Goal: Task Accomplishment & Management: Manage account settings

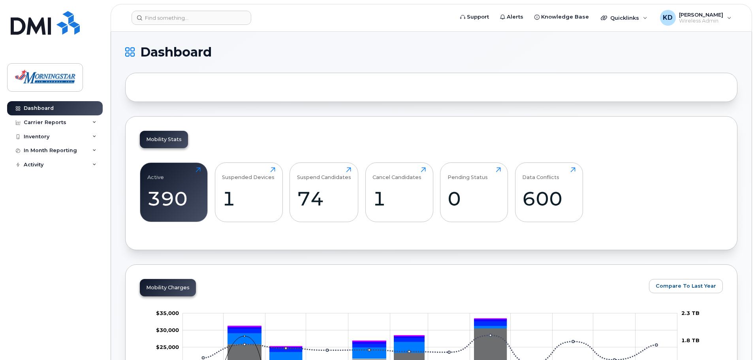
drag, startPoint x: 632, startPoint y: 106, endPoint x: 634, endPoint y: 118, distance: 11.7
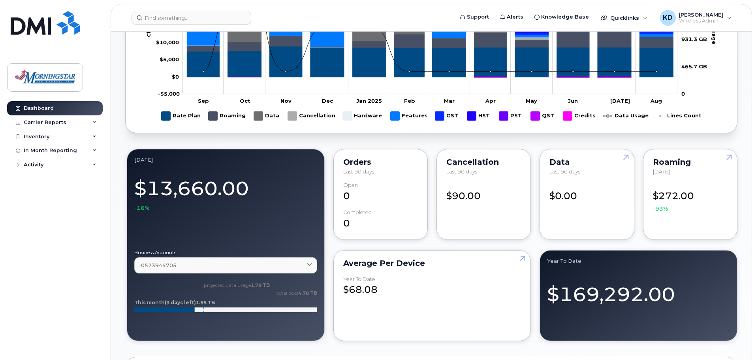
scroll to position [553, 0]
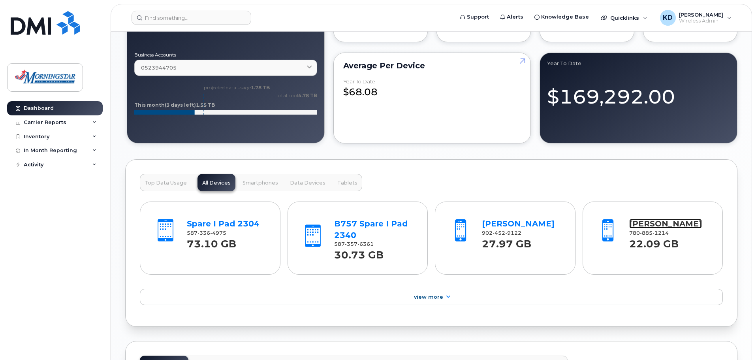
click at [576, 223] on link "[PERSON_NAME]" at bounding box center [665, 223] width 73 height 9
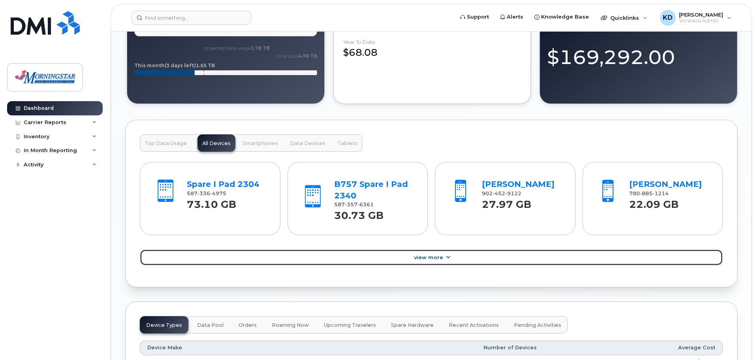
click at [450, 255] on icon at bounding box center [448, 257] width 6 height 5
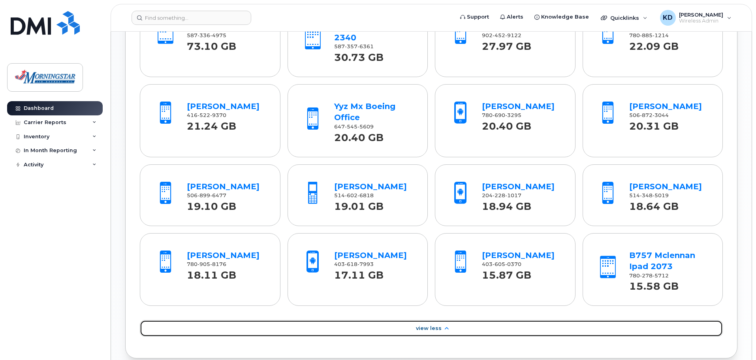
scroll to position [948, 0]
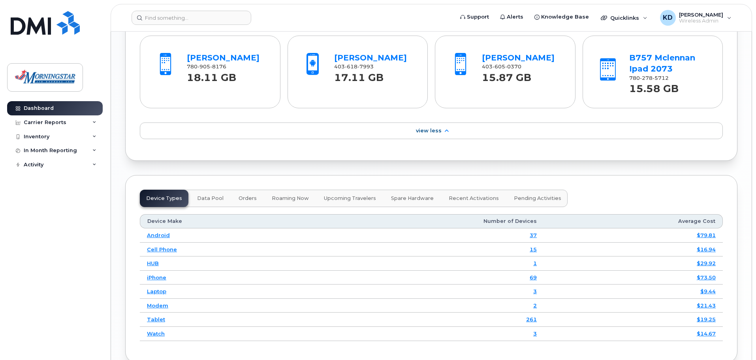
click at [212, 197] on span "Data Pool" at bounding box center [210, 198] width 26 height 6
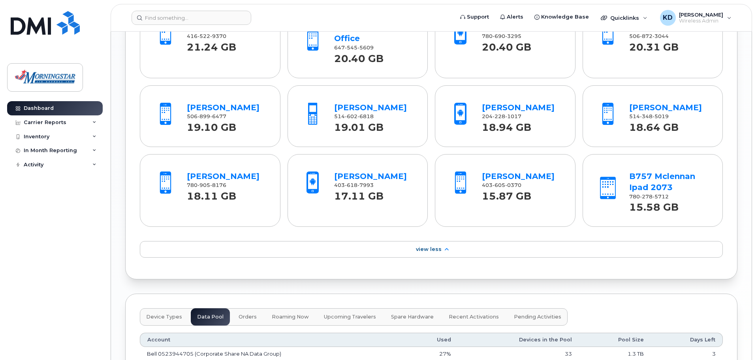
scroll to position [711, 0]
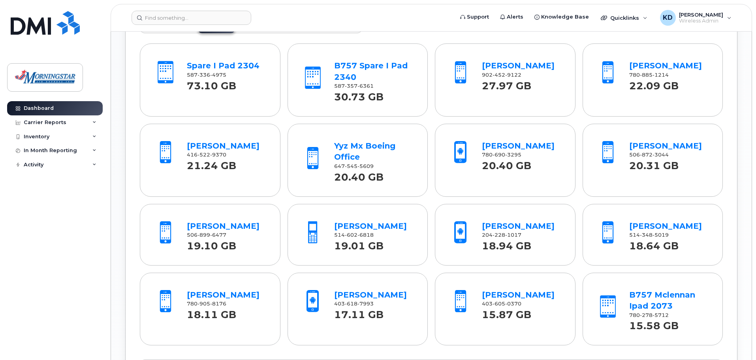
drag, startPoint x: 722, startPoint y: 222, endPoint x: 735, endPoint y: 250, distance: 30.9
click at [576, 249] on div "Top Data Usage All Devices Smartphones Data Devices Tablets Spare I Pad 2304 58…" at bounding box center [431, 199] width 612 height 396
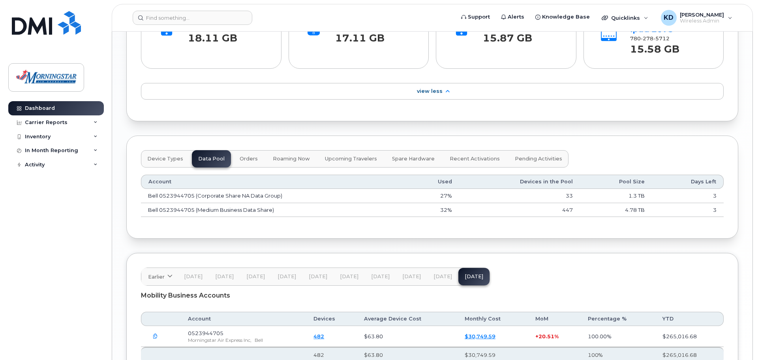
scroll to position [1027, 0]
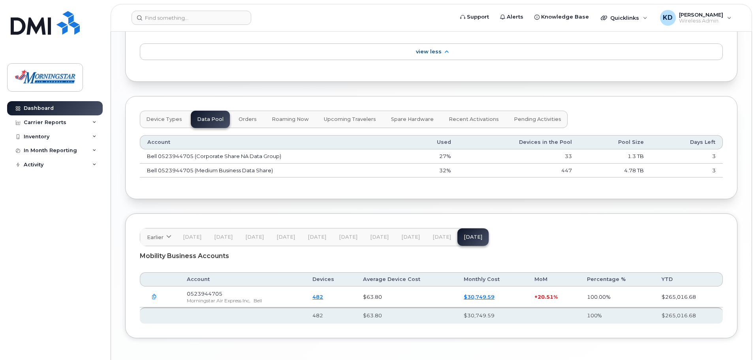
click at [438, 244] on button "Jul 25" at bounding box center [441, 236] width 31 height 17
click at [407, 238] on span "Jun 25" at bounding box center [410, 237] width 19 height 6
click at [380, 235] on span "May 25" at bounding box center [379, 237] width 19 height 6
click at [345, 235] on span "Apr 25" at bounding box center [348, 237] width 19 height 6
click at [309, 234] on span "Mar 25" at bounding box center [317, 237] width 19 height 6
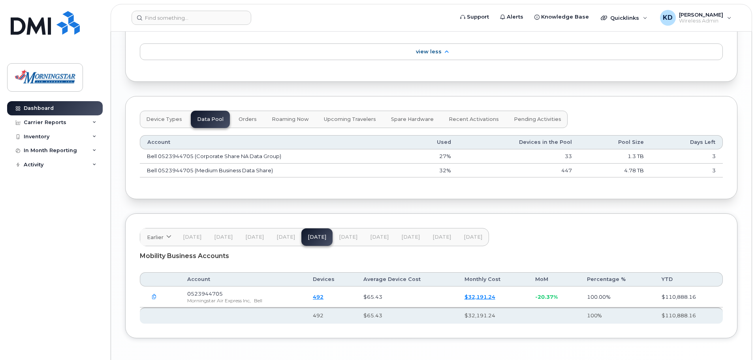
click at [283, 237] on span "Feb 25" at bounding box center [285, 237] width 19 height 6
click at [463, 247] on div "Mobility Business Accounts" at bounding box center [431, 256] width 583 height 20
click at [468, 235] on span "Aug 25" at bounding box center [473, 237] width 19 height 6
click at [490, 296] on link "$30,749.59" at bounding box center [479, 296] width 31 height 6
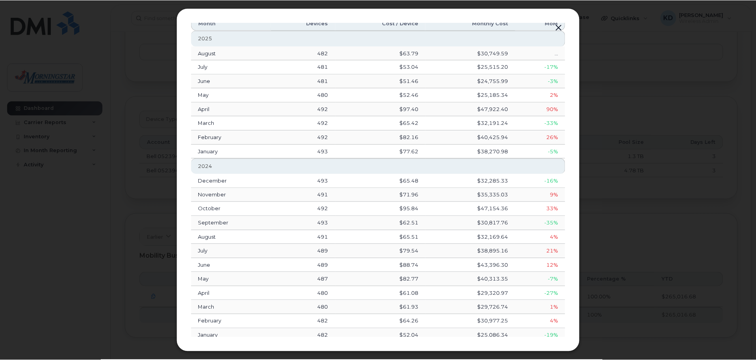
scroll to position [0, 0]
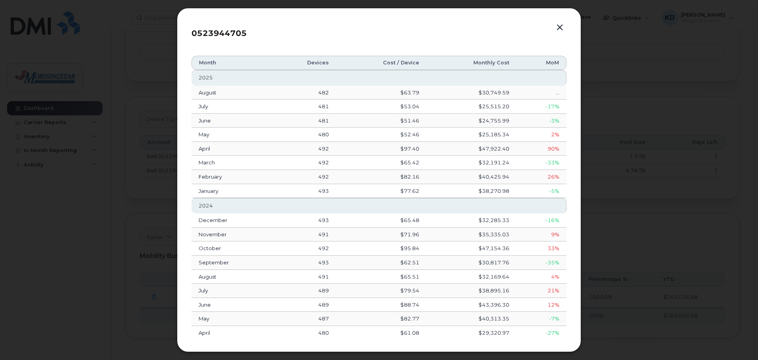
click at [564, 26] on button "button" at bounding box center [560, 27] width 12 height 11
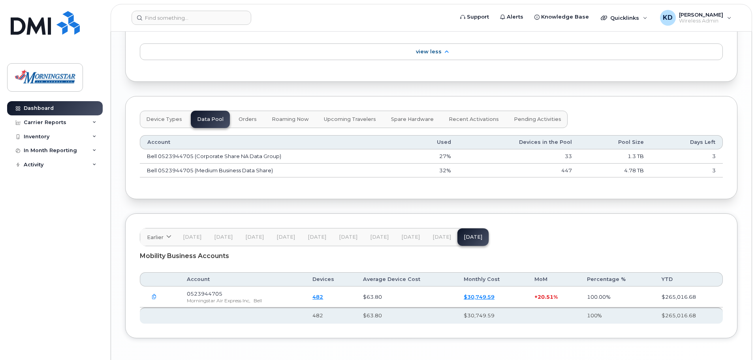
scroll to position [908, 0]
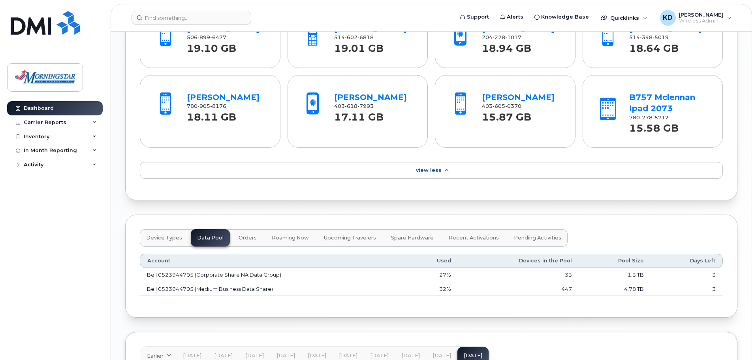
click at [248, 238] on span "Orders" at bounding box center [247, 238] width 18 height 6
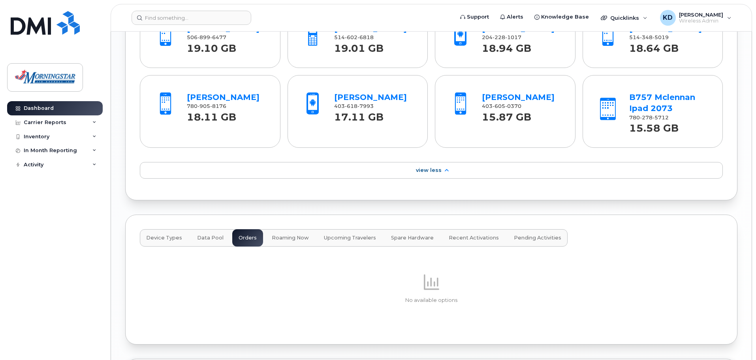
scroll to position [1027, 0]
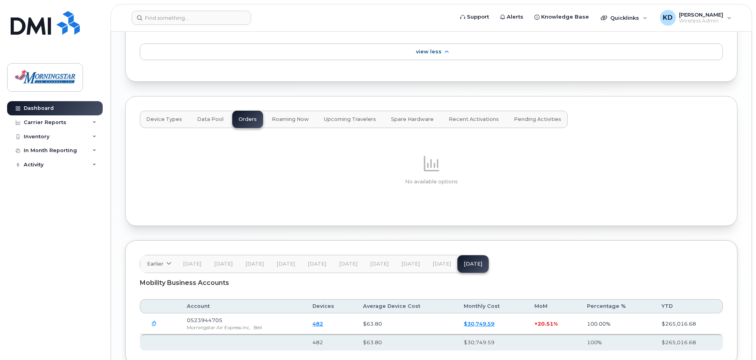
click at [288, 118] on span "Roaming Now" at bounding box center [290, 119] width 37 height 6
click at [339, 118] on span "Upcoming Travelers" at bounding box center [350, 119] width 52 height 6
drag, startPoint x: 438, startPoint y: 121, endPoint x: 421, endPoint y: 121, distance: 17.0
click at [442, 121] on button "Recent Activations" at bounding box center [473, 119] width 63 height 17
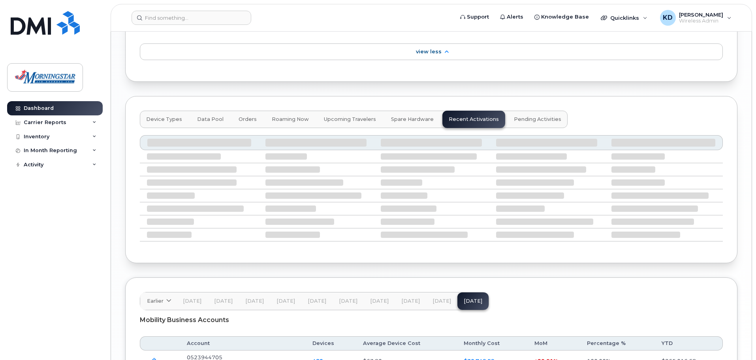
click at [421, 121] on span "Spare Hardware" at bounding box center [412, 119] width 43 height 6
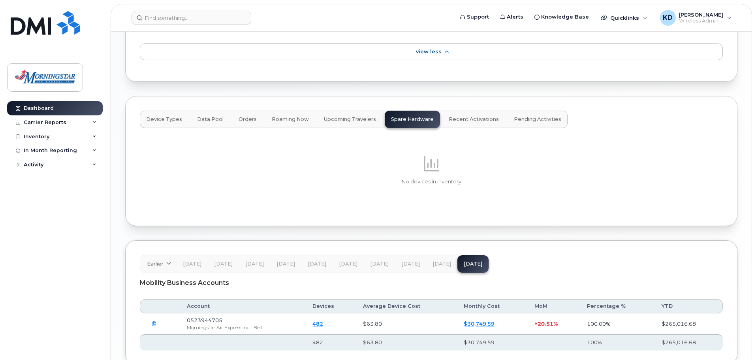
click at [462, 118] on span "Recent Activations" at bounding box center [474, 119] width 50 height 6
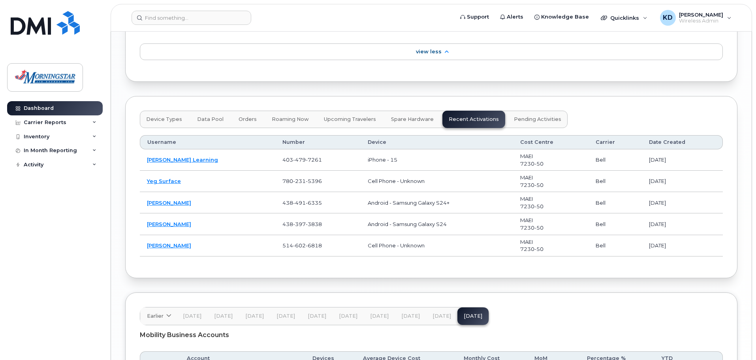
click at [534, 114] on button "Pending Activities" at bounding box center [537, 119] width 60 height 17
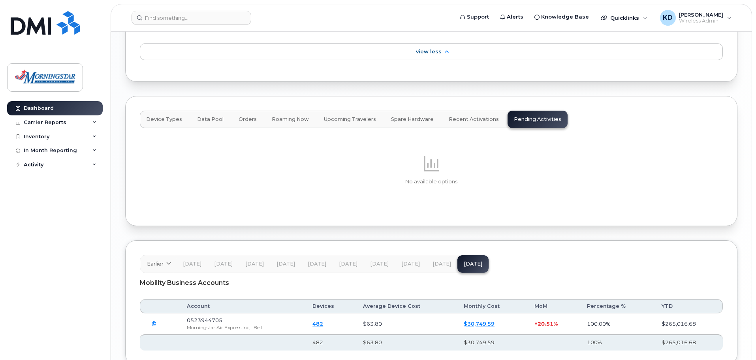
click at [175, 117] on span "Device Types" at bounding box center [164, 119] width 36 height 6
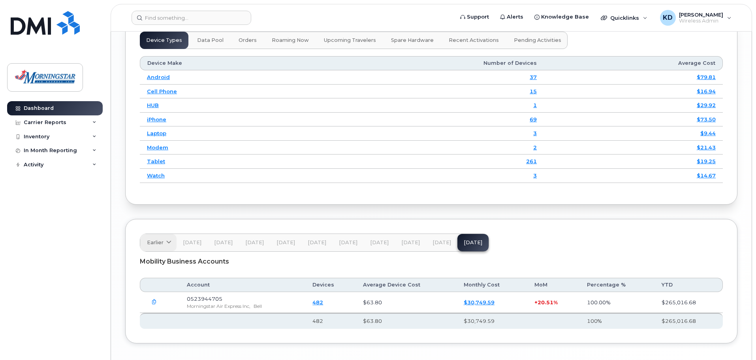
scroll to position [1066, 0]
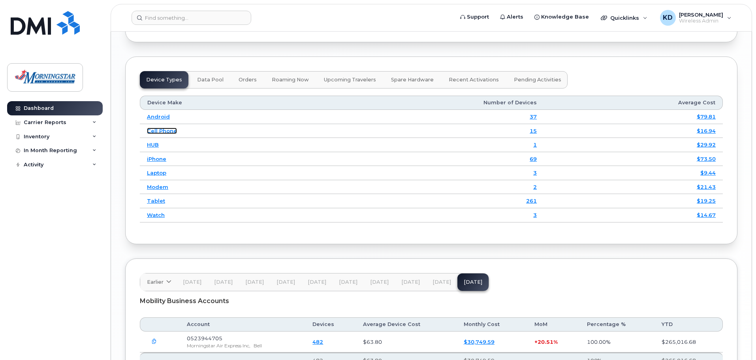
drag, startPoint x: 165, startPoint y: 133, endPoint x: 169, endPoint y: 133, distance: 4.4
click at [165, 133] on link "Cell Phone" at bounding box center [162, 131] width 30 height 6
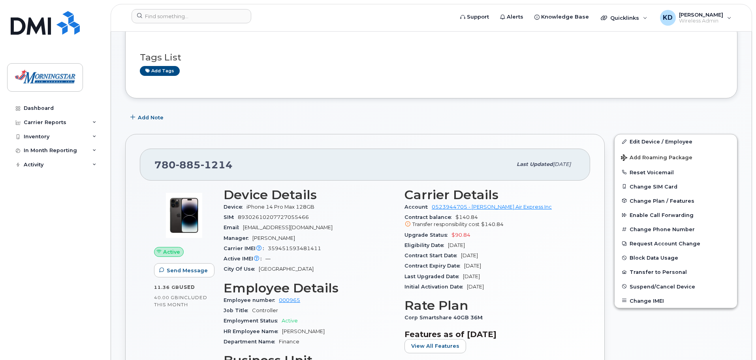
scroll to position [158, 0]
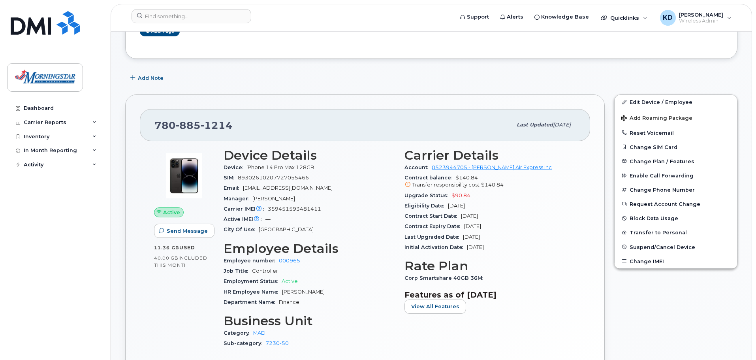
click at [462, 195] on span "$90.84" at bounding box center [460, 195] width 19 height 6
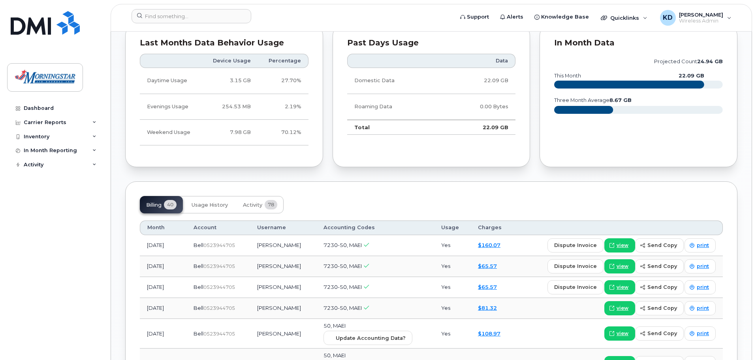
scroll to position [592, 0]
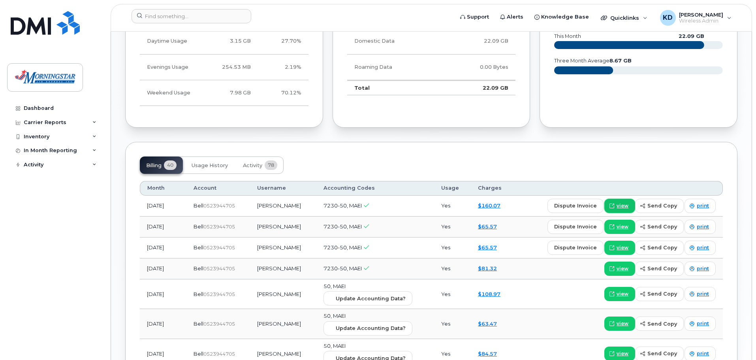
click at [614, 205] on icon at bounding box center [611, 205] width 5 height 5
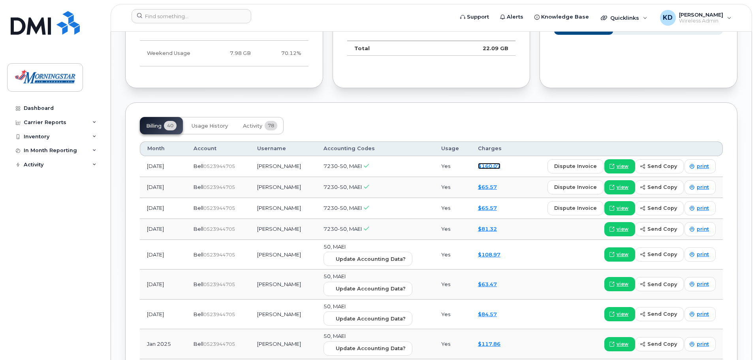
click at [492, 166] on link "$160.07" at bounding box center [489, 166] width 23 height 6
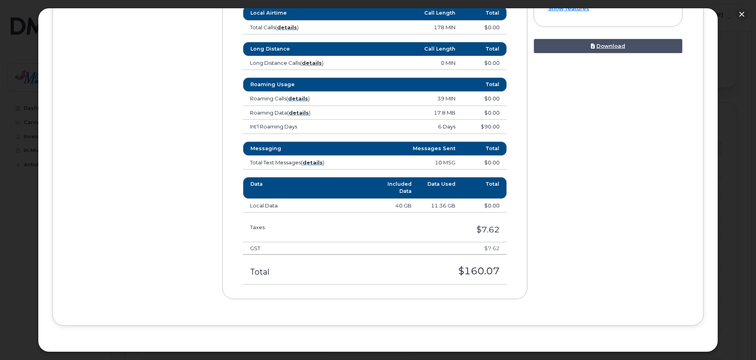
scroll to position [191, 0]
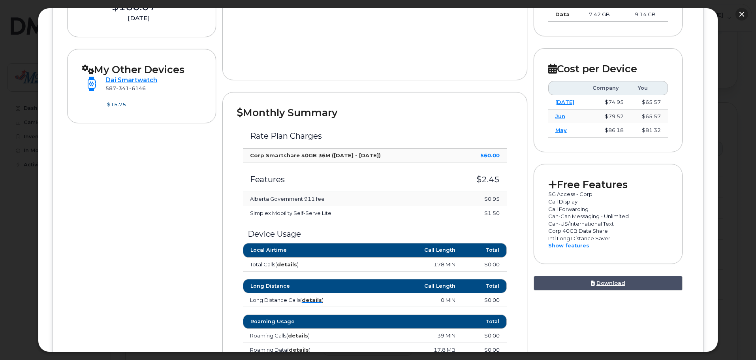
click at [742, 19] on button "button" at bounding box center [741, 14] width 13 height 13
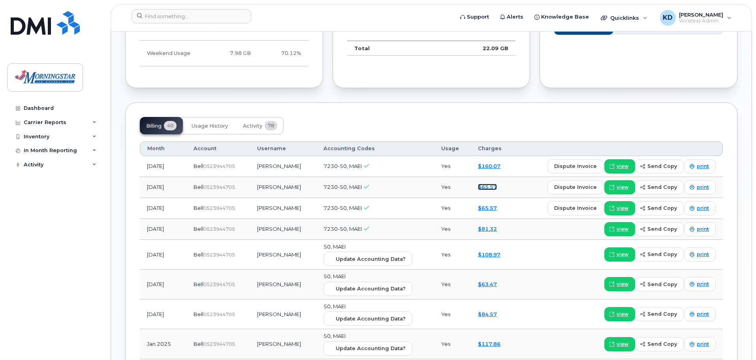
click at [487, 187] on link "$65.57" at bounding box center [487, 187] width 19 height 6
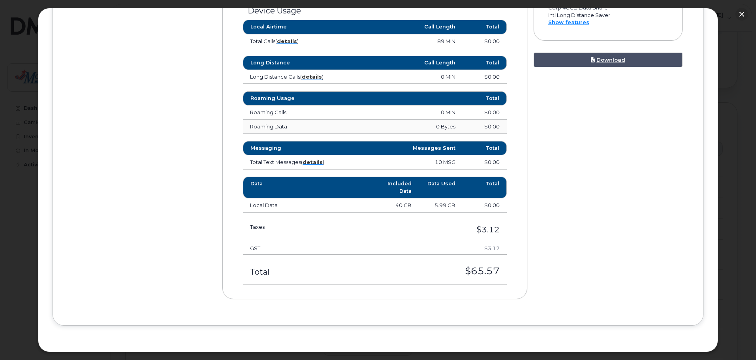
scroll to position [178, 0]
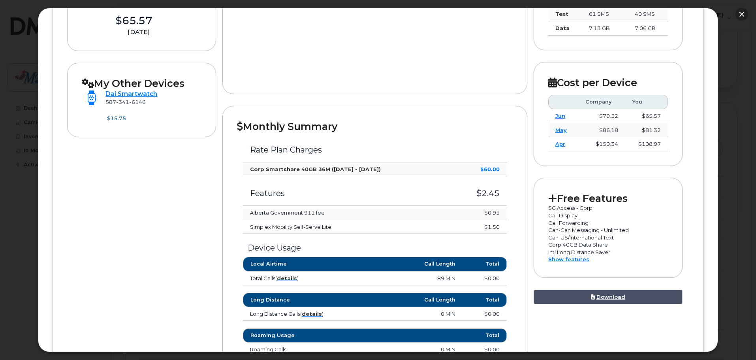
click at [744, 17] on button "button" at bounding box center [741, 14] width 13 height 13
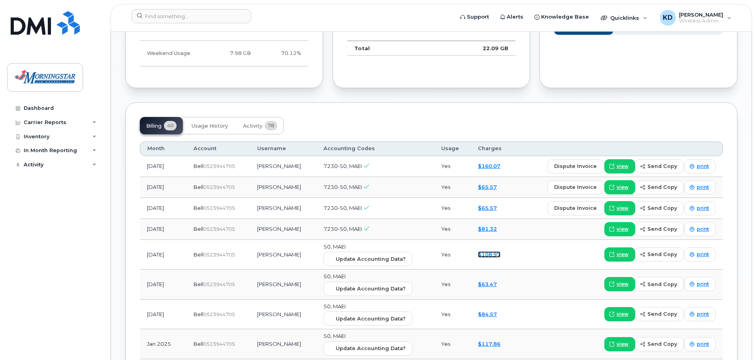
click at [492, 254] on link "$108.97" at bounding box center [489, 254] width 23 height 6
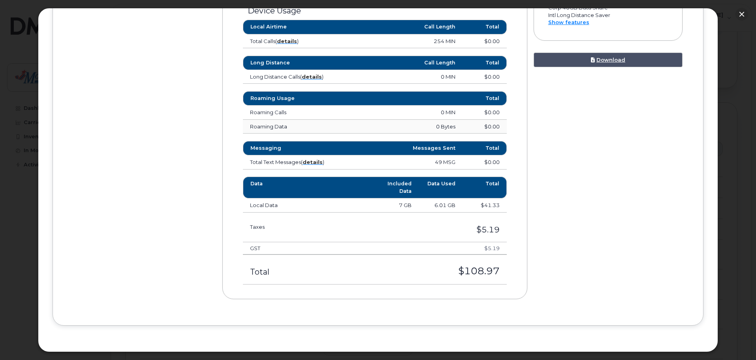
scroll to position [99, 0]
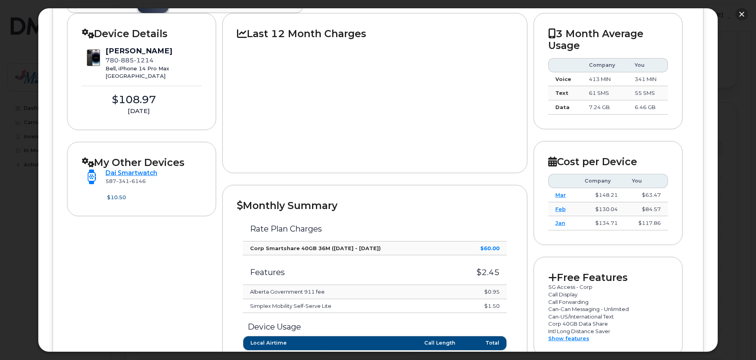
click at [743, 15] on button "button" at bounding box center [741, 14] width 13 height 13
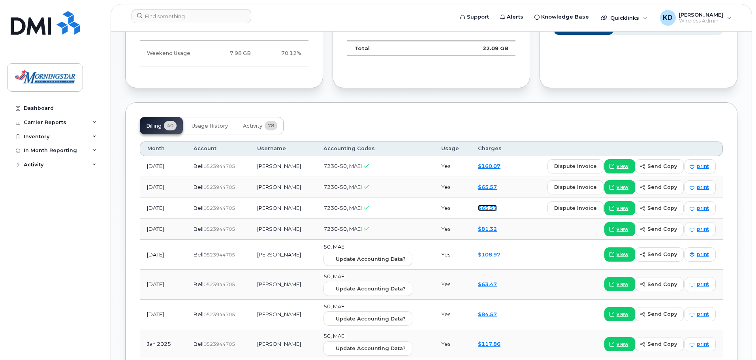
click at [489, 207] on link "$65.57" at bounding box center [487, 208] width 19 height 6
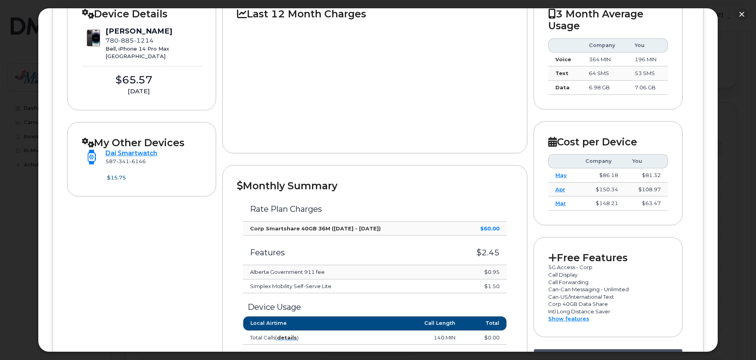
scroll to position [79, 0]
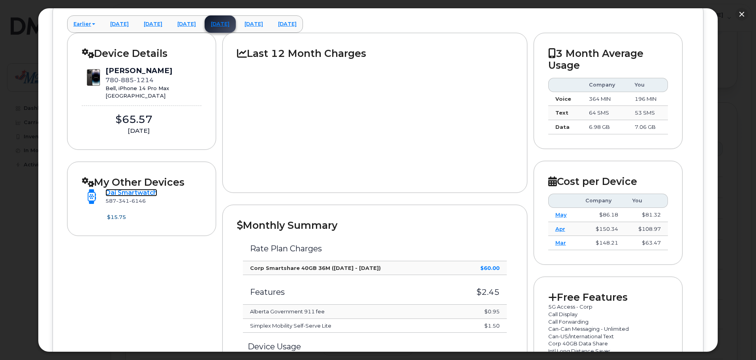
click at [151, 193] on link "Dai Smartwatch" at bounding box center [131, 193] width 52 height 8
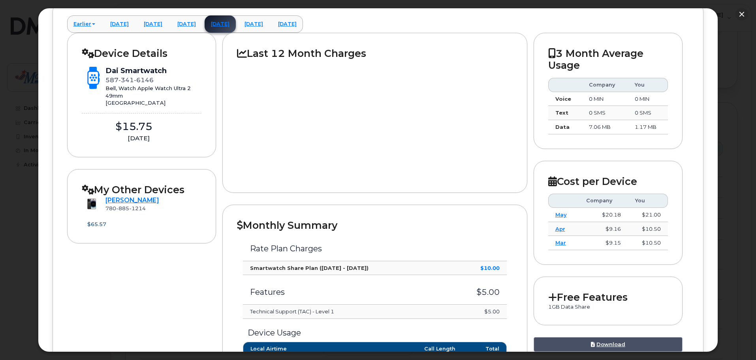
scroll to position [39, 0]
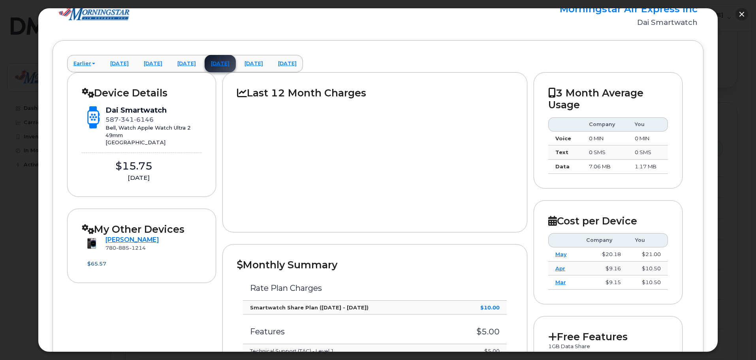
click at [743, 15] on button "button" at bounding box center [741, 14] width 13 height 13
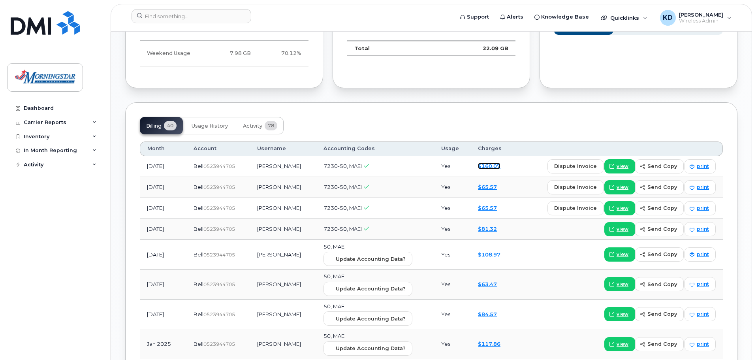
click at [487, 165] on link "$160.07" at bounding box center [489, 166] width 23 height 6
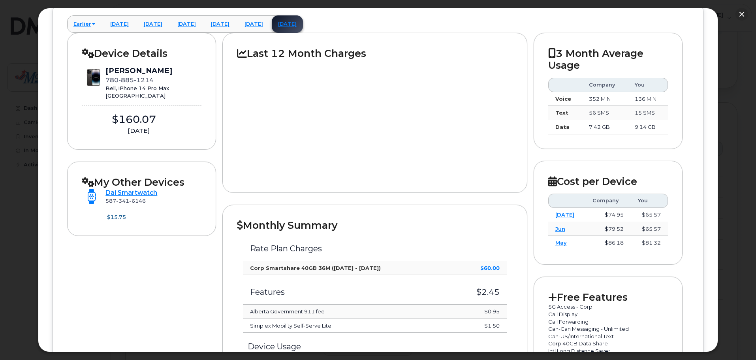
scroll to position [118, 0]
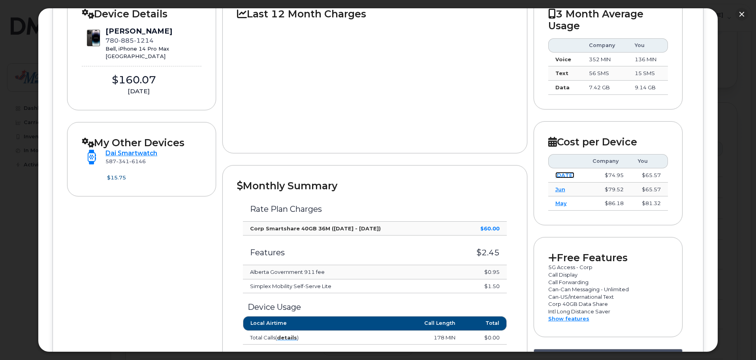
click at [558, 176] on link "Jul" at bounding box center [564, 175] width 19 height 6
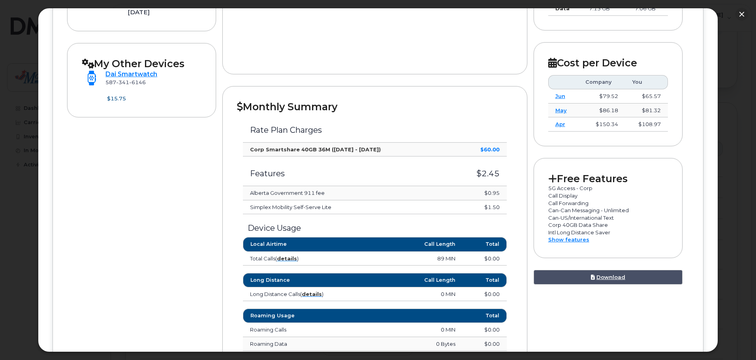
scroll to position [0, 0]
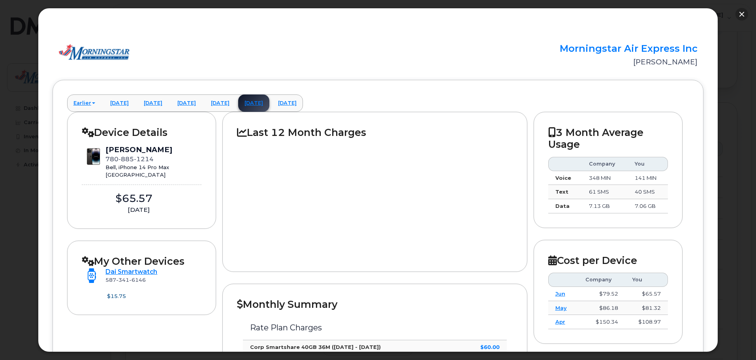
click at [743, 16] on button "button" at bounding box center [741, 14] width 13 height 13
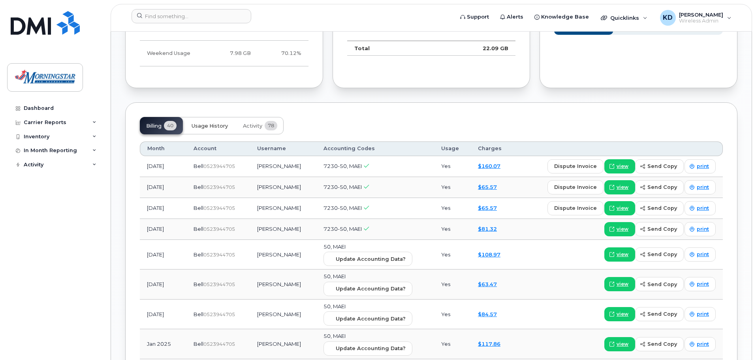
click at [210, 124] on span "Usage History" at bounding box center [209, 126] width 36 height 6
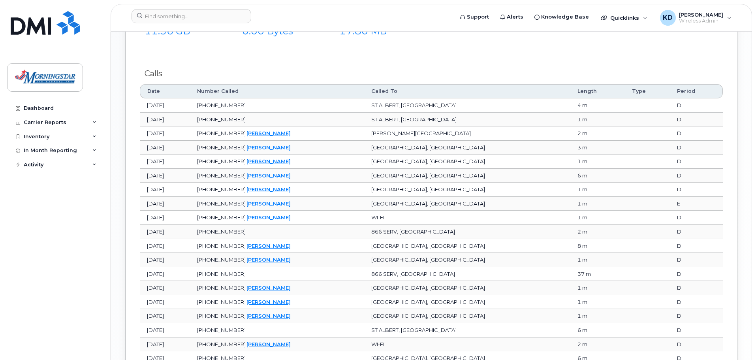
scroll to position [1060, 0]
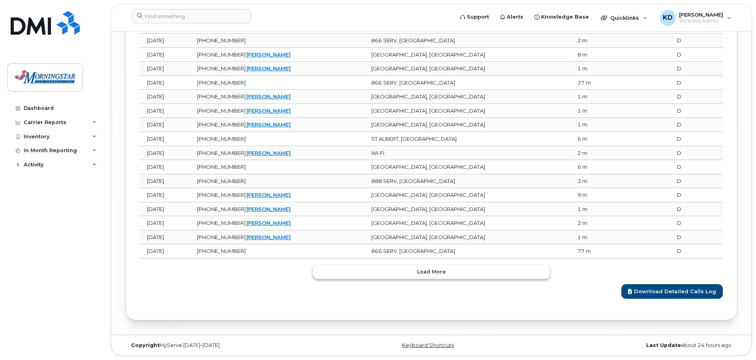
click at [450, 272] on button "Load more" at bounding box center [431, 272] width 237 height 14
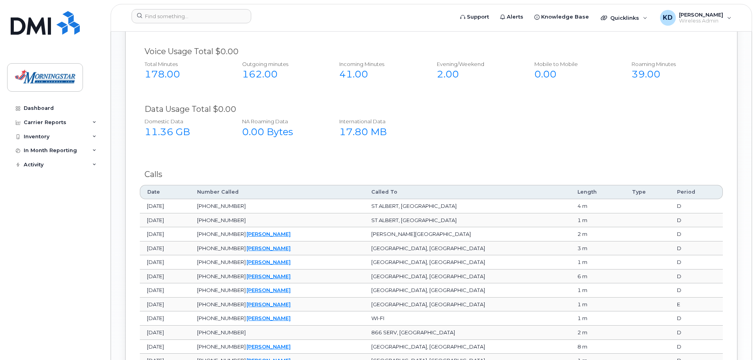
scroll to position [571, 0]
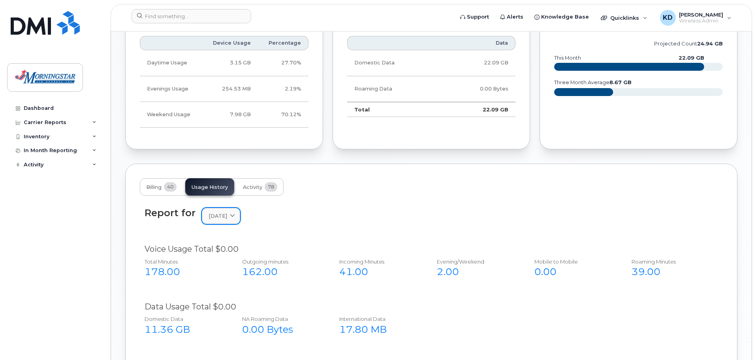
click at [227, 214] on span "August 2025" at bounding box center [217, 216] width 19 height 8
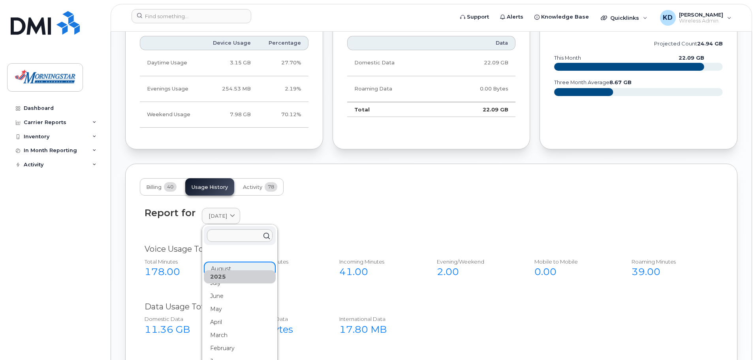
click at [376, 232] on div "Report for August 2025 2025 August July June May April March February January 2…" at bounding box center [431, 221] width 583 height 36
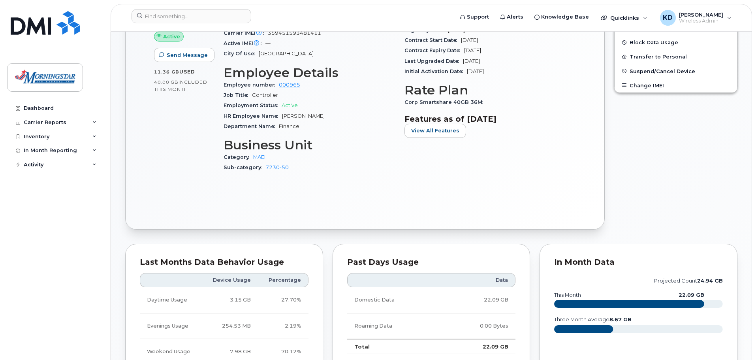
scroll to position [176, 0]
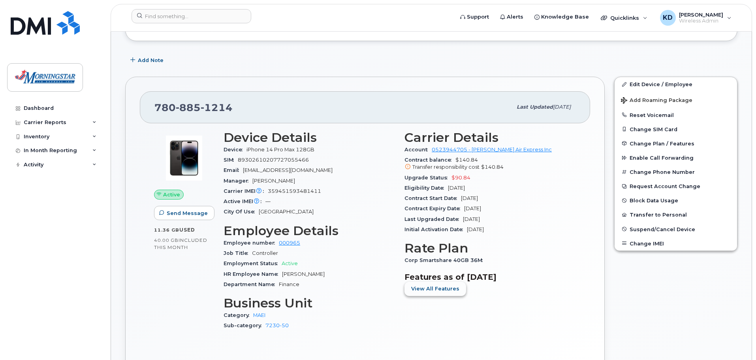
click at [440, 290] on span "View All Features" at bounding box center [435, 289] width 48 height 8
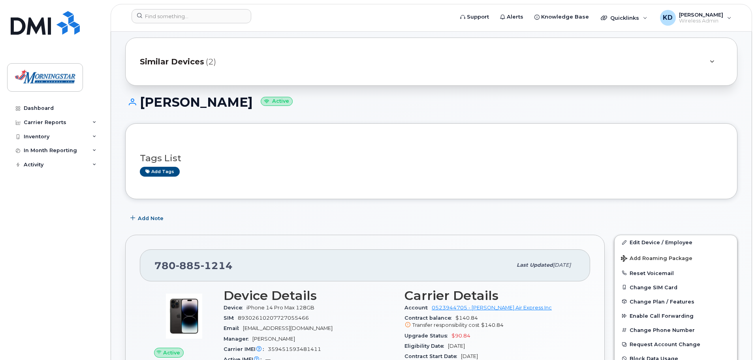
scroll to position [0, 0]
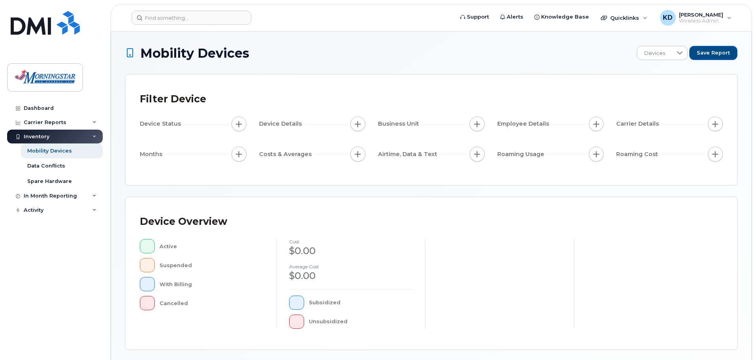
scroll to position [183, 0]
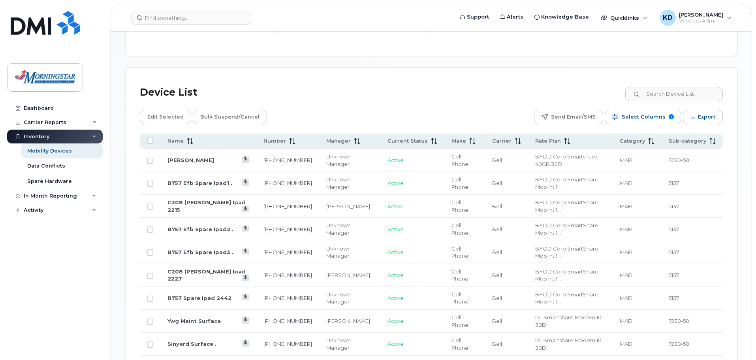
scroll to position [430, 0]
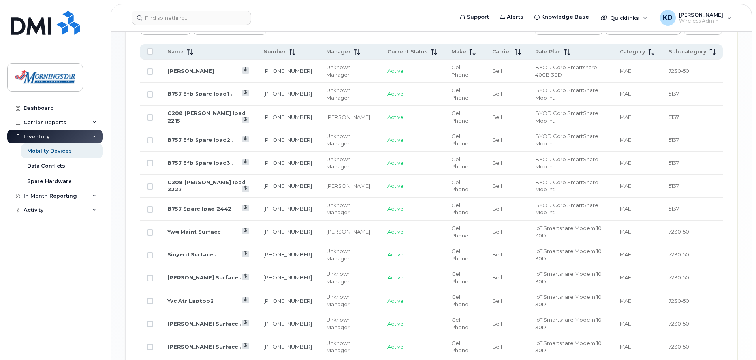
scroll to position [154, 0]
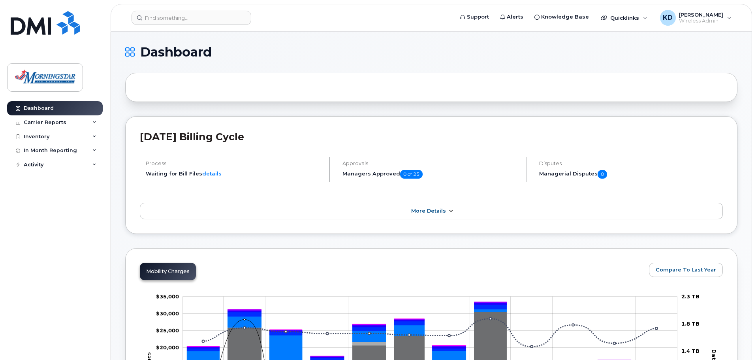
click at [444, 213] on span "More Details" at bounding box center [428, 211] width 35 height 6
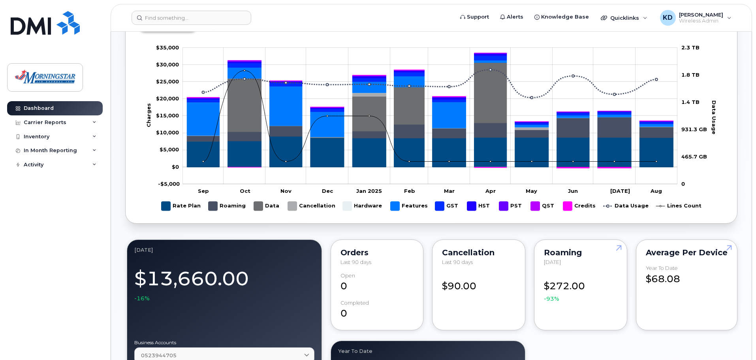
scroll to position [395, 0]
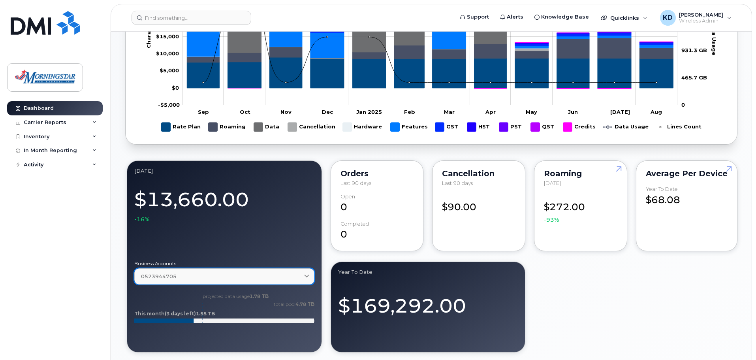
click at [307, 276] on icon at bounding box center [306, 276] width 5 height 5
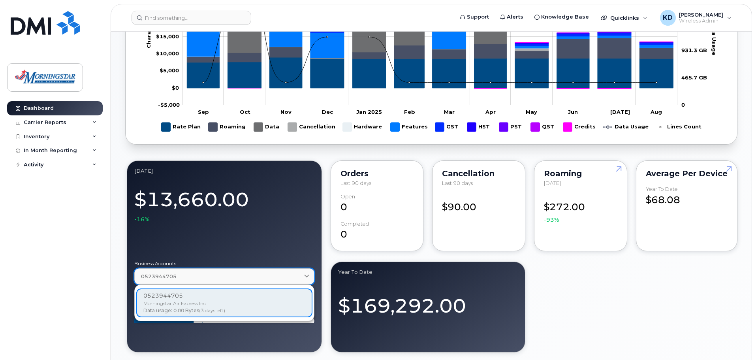
click at [307, 276] on icon at bounding box center [306, 276] width 5 height 5
click at [690, 319] on div "August 2025 $13,660.00 -16% Business Accounts 0523944705 0523944705 Morningstar…" at bounding box center [431, 256] width 612 height 195
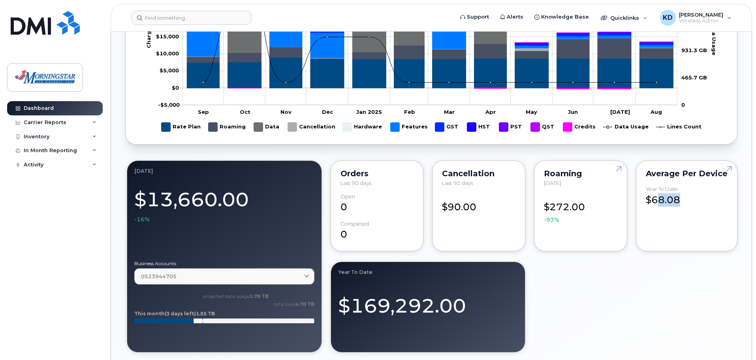
drag, startPoint x: 664, startPoint y: 309, endPoint x: 685, endPoint y: 307, distance: 21.4
click at [665, 308] on div "August 2025 $13,660.00 -16% Business Accounts 0523944705 0523944705 Morningstar…" at bounding box center [431, 256] width 612 height 195
click at [695, 307] on div "August 2025 $13,660.00 -16% Business Accounts 0523944705 0523944705 Morningstar…" at bounding box center [431, 256] width 612 height 195
click at [699, 244] on div "Average per Device Year to Date $68.08" at bounding box center [686, 205] width 101 height 91
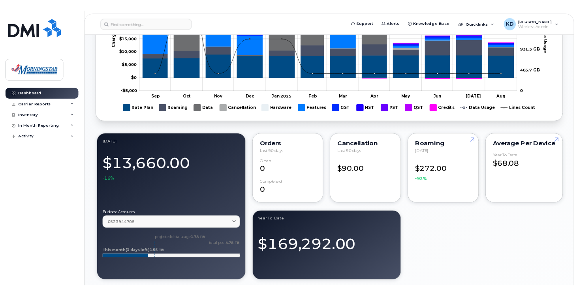
scroll to position [592, 0]
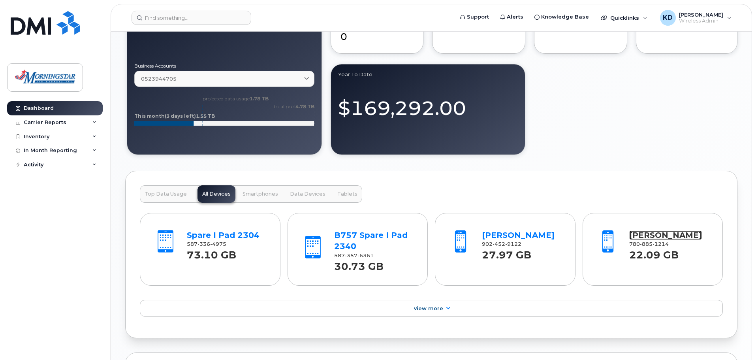
click at [652, 237] on link "[PERSON_NAME]" at bounding box center [665, 234] width 73 height 9
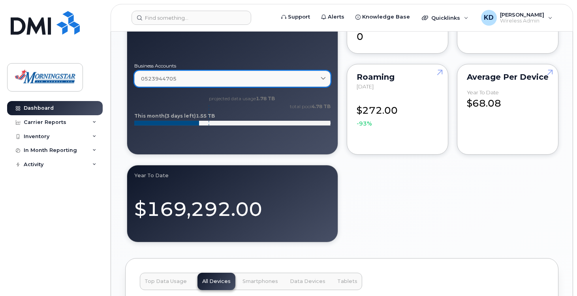
click at [253, 78] on div "0523944705" at bounding box center [232, 79] width 183 height 8
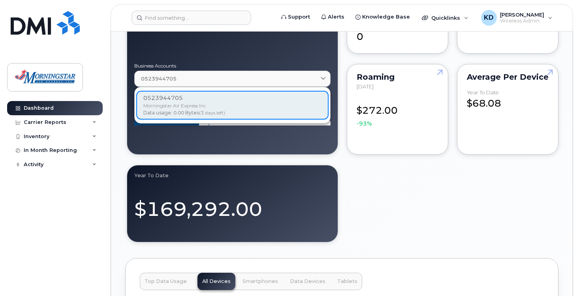
click at [269, 51] on div at bounding box center [232, 42] width 196 height 32
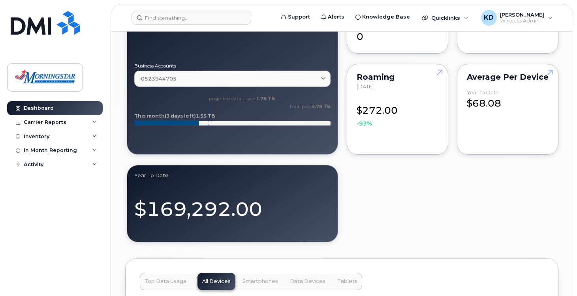
click at [402, 191] on div "August 2025 $13,660.00 -16% Business Accounts 0523944705 0523944705 Morningstar…" at bounding box center [341, 102] width 433 height 283
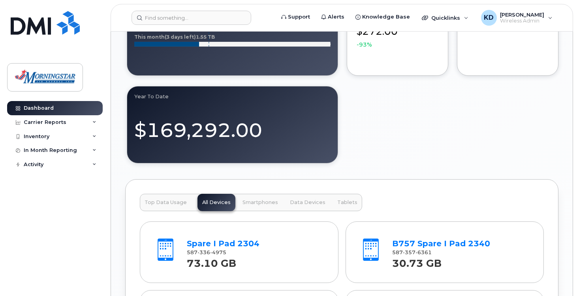
scroll to position [790, 0]
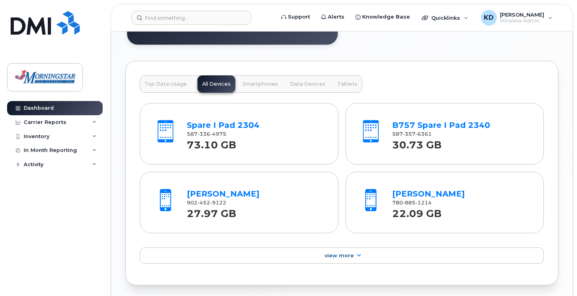
click at [258, 81] on span "Smartphones" at bounding box center [260, 84] width 36 height 6
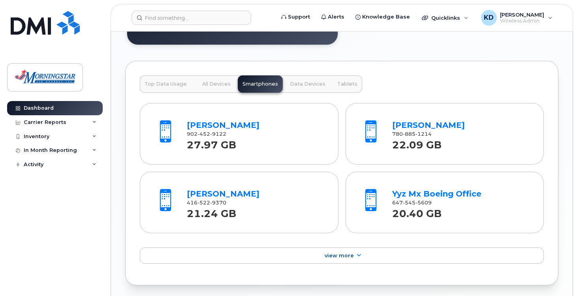
click at [292, 87] on button "Data Devices" at bounding box center [307, 83] width 45 height 17
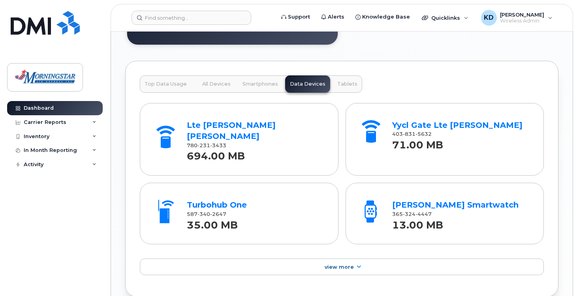
click at [344, 83] on span "Tablets" at bounding box center [347, 84] width 20 height 6
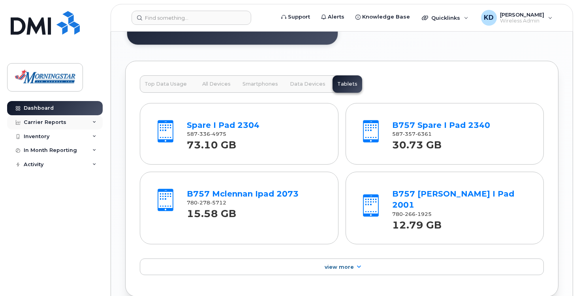
click at [77, 123] on div "Carrier Reports" at bounding box center [55, 122] width 96 height 14
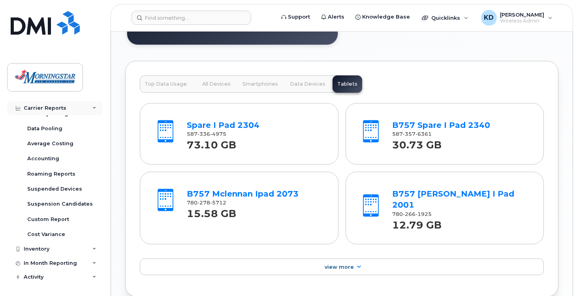
scroll to position [0, 0]
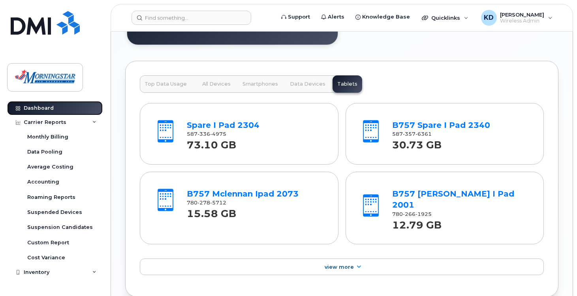
click at [77, 105] on link "Dashboard" at bounding box center [55, 108] width 96 height 14
click at [77, 124] on div "Carrier Reports" at bounding box center [55, 122] width 96 height 14
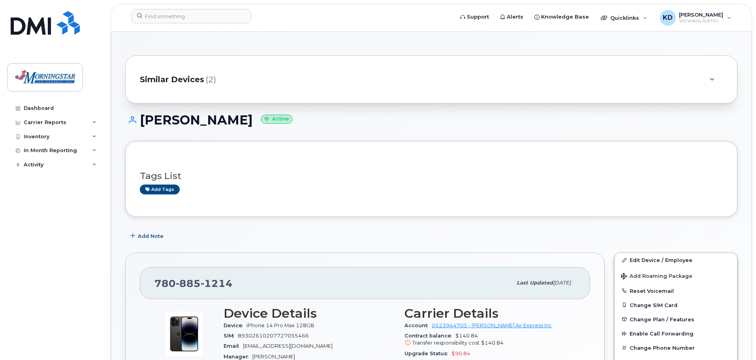
scroll to position [118, 0]
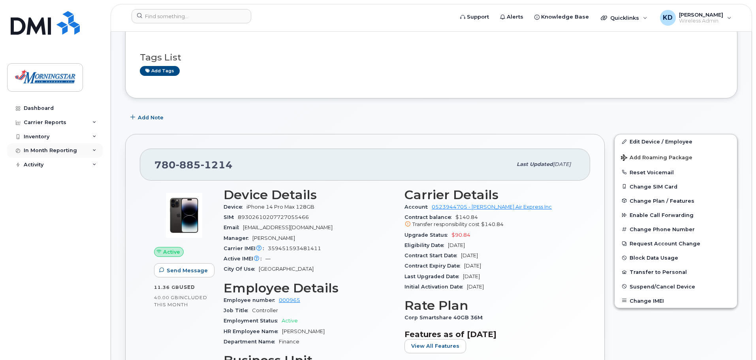
click at [92, 150] on icon at bounding box center [94, 150] width 4 height 4
click at [49, 164] on div "Data Usage" at bounding box center [43, 164] width 32 height 7
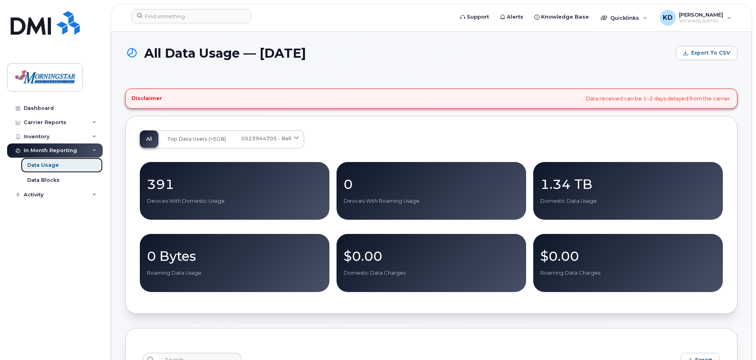
scroll to position [237, 0]
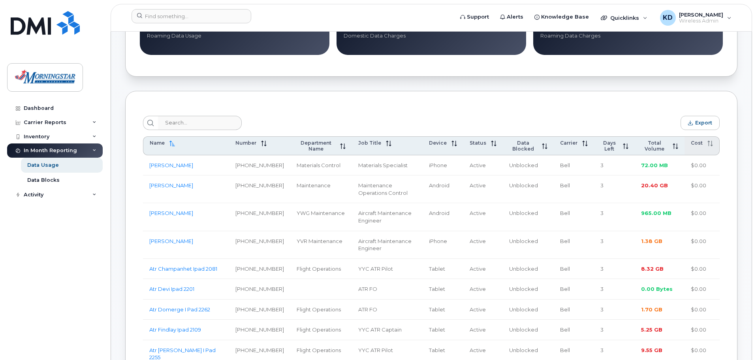
click at [704, 146] on span at bounding box center [707, 143] width 10 height 6
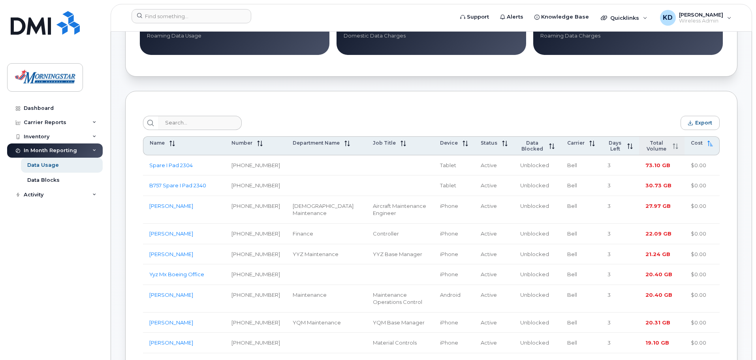
click at [670, 145] on span at bounding box center [673, 146] width 10 height 6
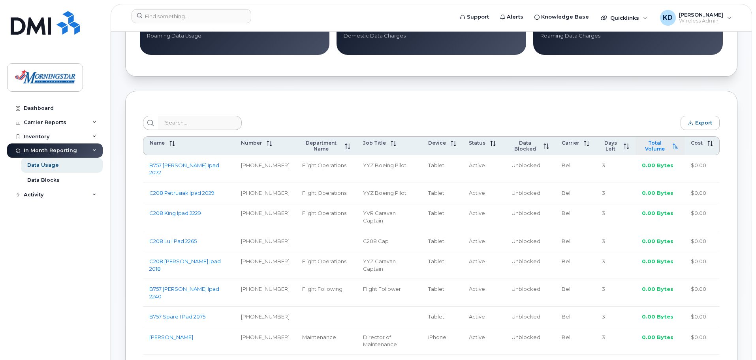
click at [670, 145] on span at bounding box center [673, 146] width 10 height 6
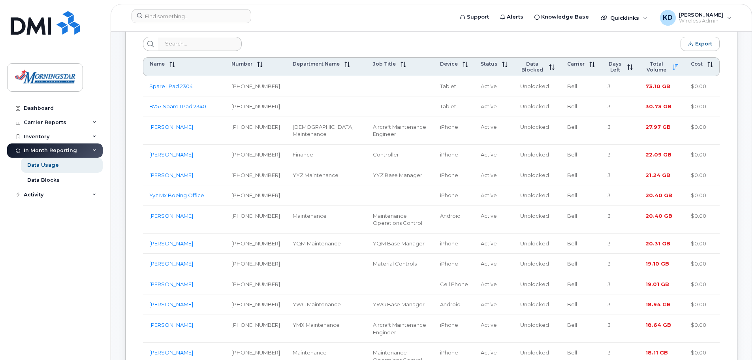
scroll to position [355, 0]
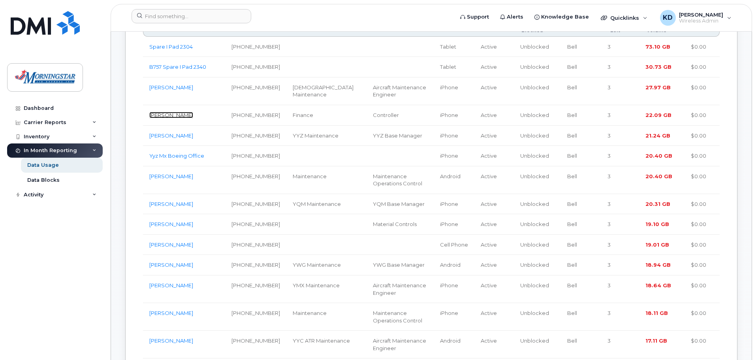
click at [163, 116] on link "[PERSON_NAME]" at bounding box center [171, 115] width 44 height 6
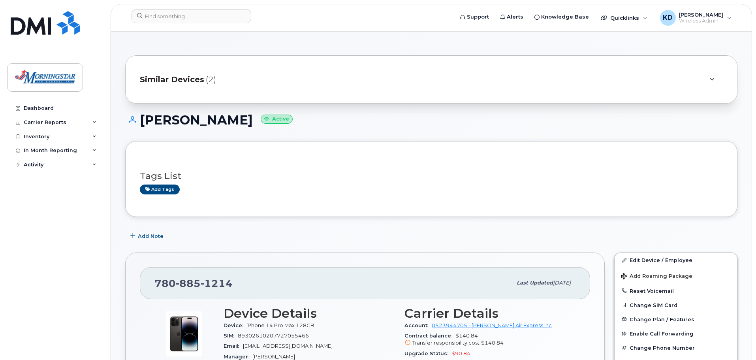
scroll to position [158, 0]
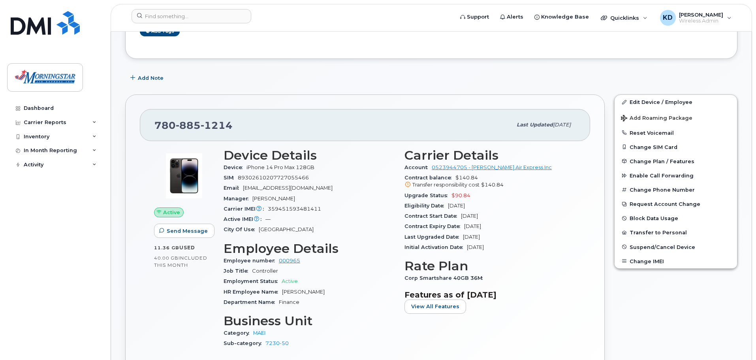
drag, startPoint x: 508, startPoint y: 228, endPoint x: 567, endPoint y: 306, distance: 97.2
click at [564, 306] on section "Features as of [DATE] View All Features" at bounding box center [489, 302] width 171 height 24
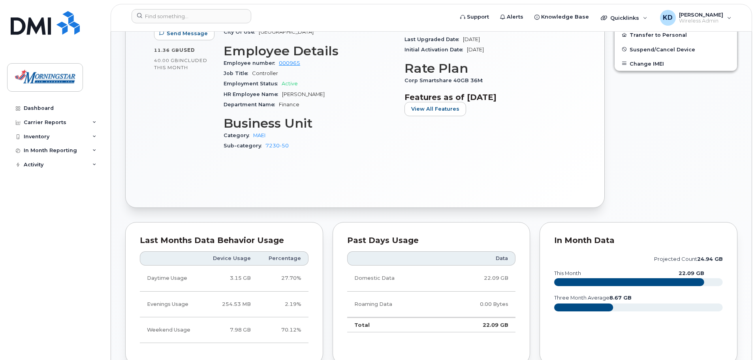
scroll to position [434, 0]
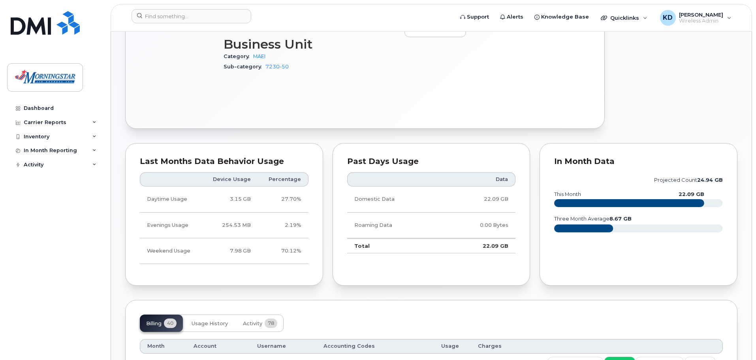
drag, startPoint x: 471, startPoint y: 274, endPoint x: 437, endPoint y: 278, distance: 34.3
click at [437, 278] on div "Past Days Usage Data Domestic Data 22.09 GB Roaming Data 0.00 Bytes Total 22.09…" at bounding box center [431, 214] width 198 height 143
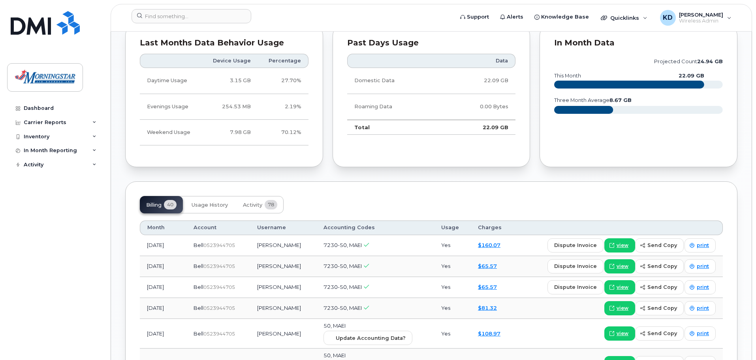
scroll to position [592, 0]
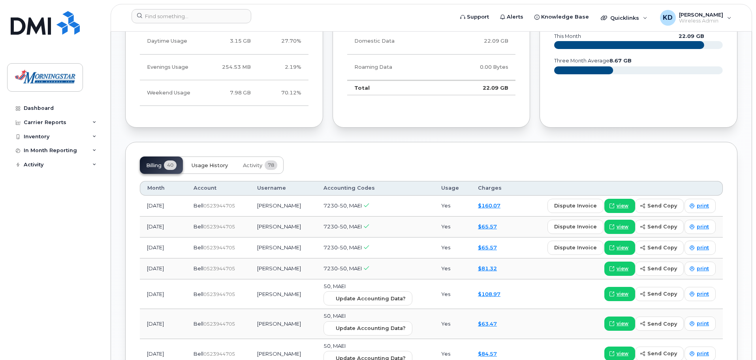
click at [209, 165] on span "Usage History" at bounding box center [209, 165] width 36 height 6
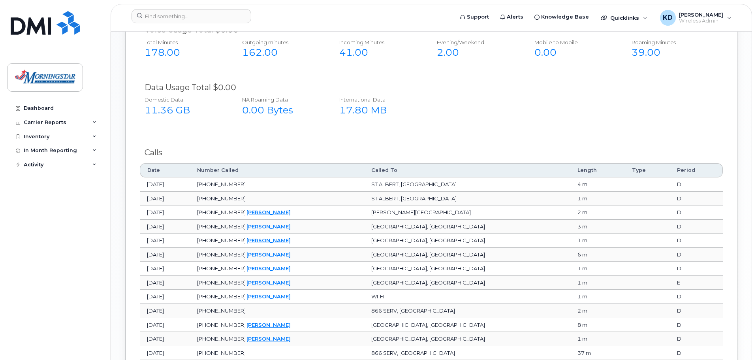
scroll to position [750, 0]
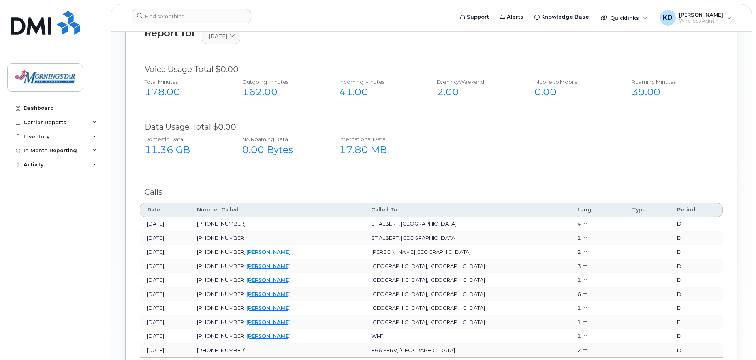
click at [482, 164] on div "Domestic Data 11.36 GB NA Roaming Data 0.00 Bytes International Data 17.80 MB" at bounding box center [425, 148] width 584 height 32
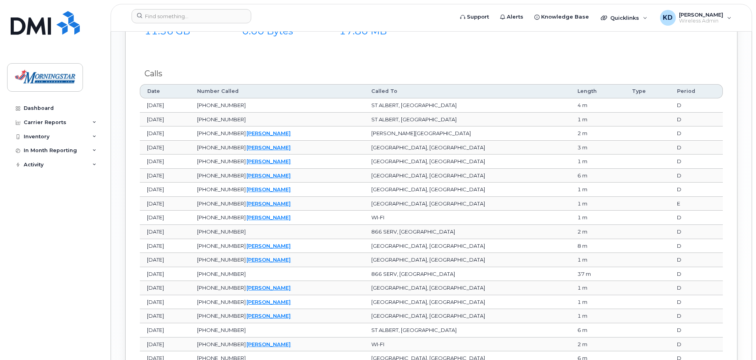
scroll to position [711, 0]
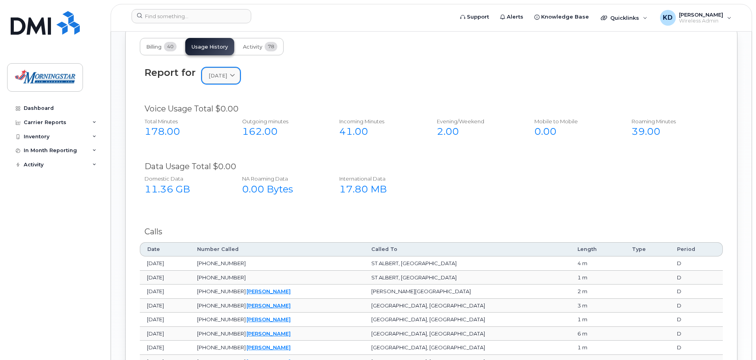
click at [235, 73] on icon at bounding box center [232, 75] width 5 height 5
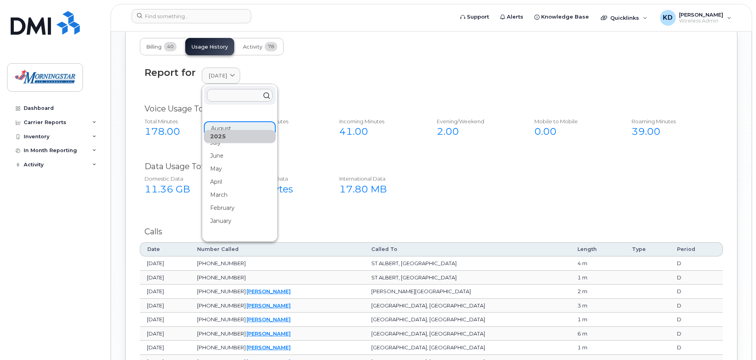
click at [371, 81] on div "Report for August 2025 2025 August July June May April March February January 2…" at bounding box center [431, 75] width 573 height 17
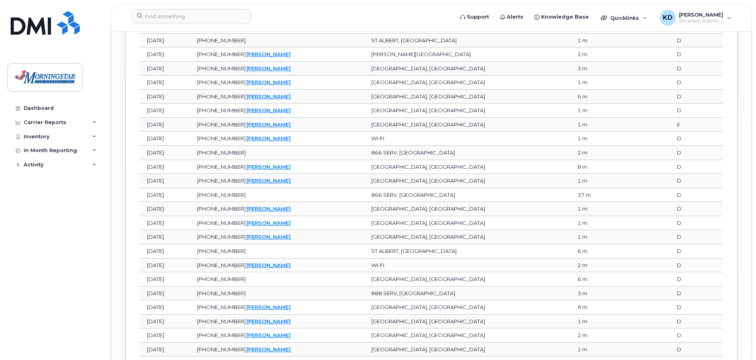
scroll to position [1060, 0]
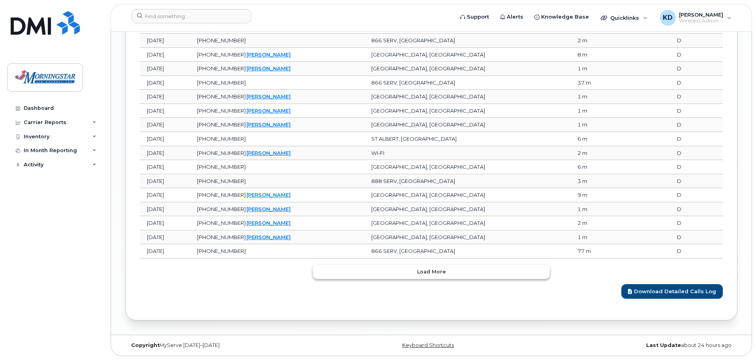
click at [443, 270] on span "Load more" at bounding box center [431, 272] width 29 height 8
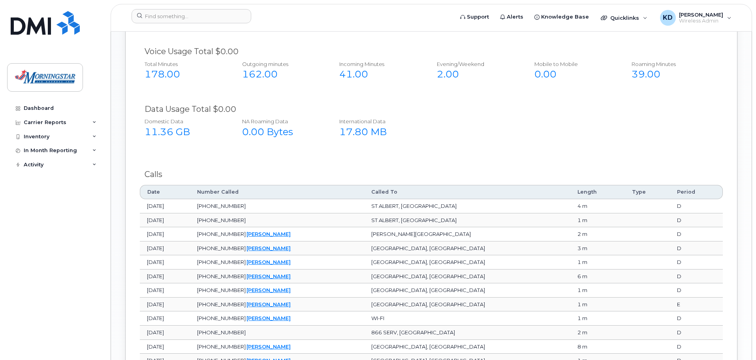
scroll to position [650, 0]
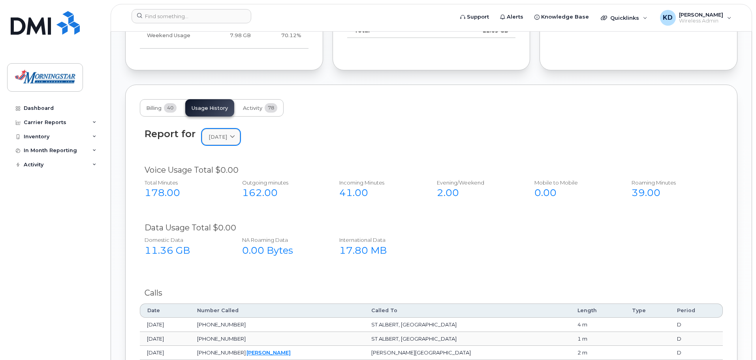
click at [240, 135] on link "August 2025" at bounding box center [221, 137] width 38 height 16
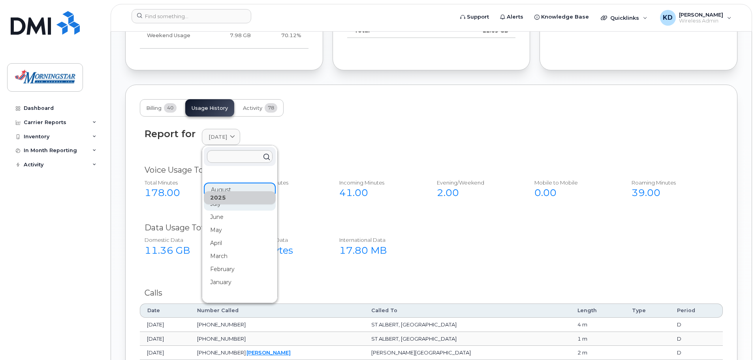
click at [231, 205] on div "July" at bounding box center [240, 203] width 72 height 13
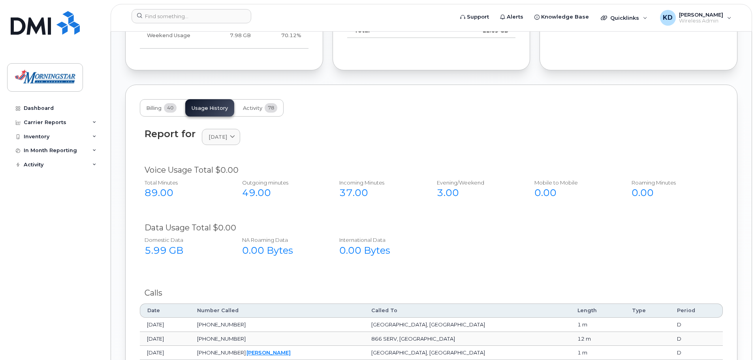
click at [466, 208] on div "Voice Usage Total $0.00 Total Minutes 89.00 Outgoing minutes 49.00 Incoming Min…" at bounding box center [431, 186] width 583 height 53
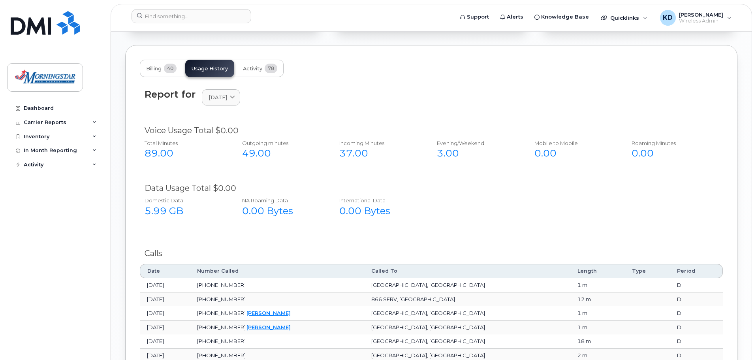
scroll to position [531, 0]
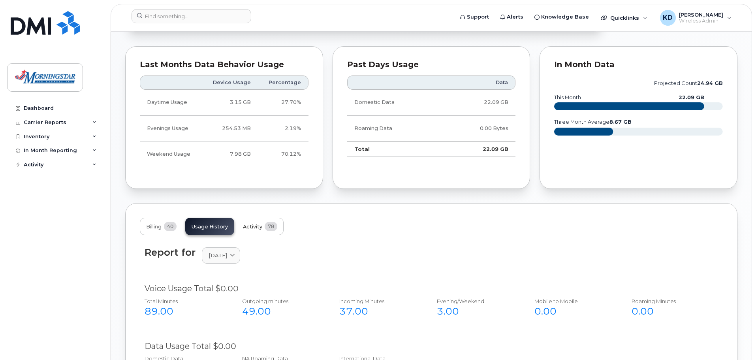
click at [257, 227] on span "Activity" at bounding box center [252, 226] width 19 height 6
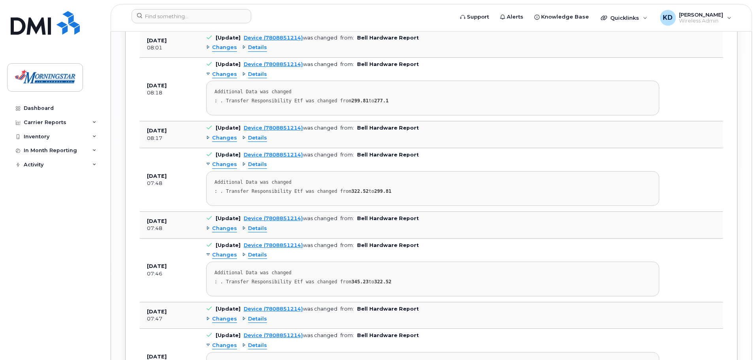
scroll to position [1637, 0]
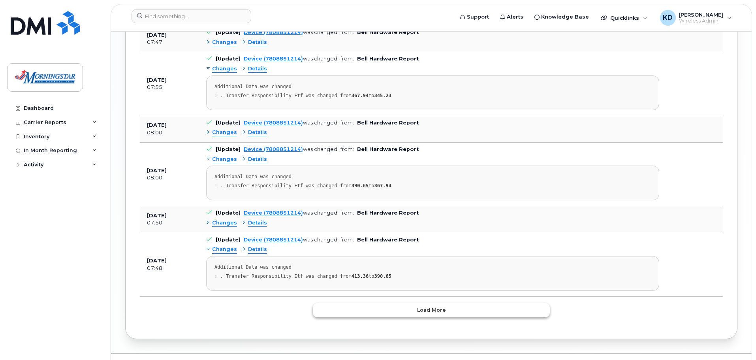
click at [468, 306] on button "Load more" at bounding box center [431, 310] width 237 height 14
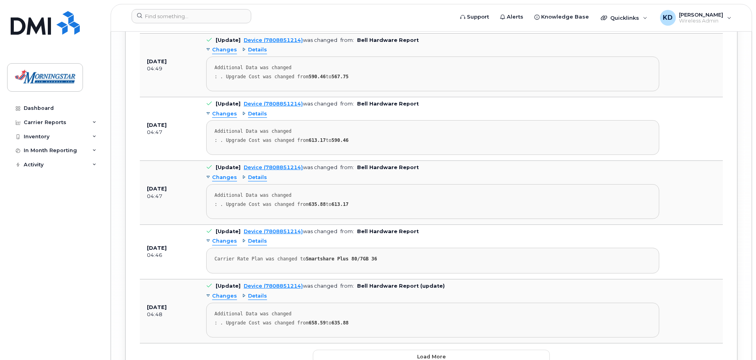
scroll to position [2905, 0]
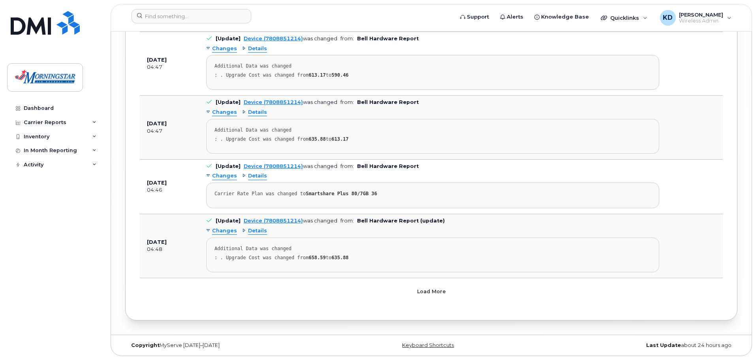
click at [469, 286] on button "Load more" at bounding box center [431, 291] width 237 height 14
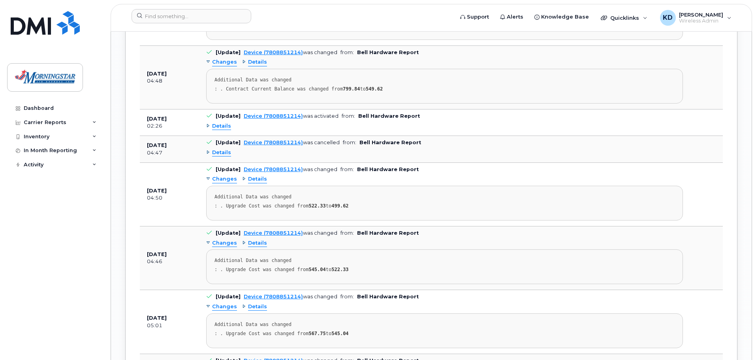
scroll to position [2401, 0]
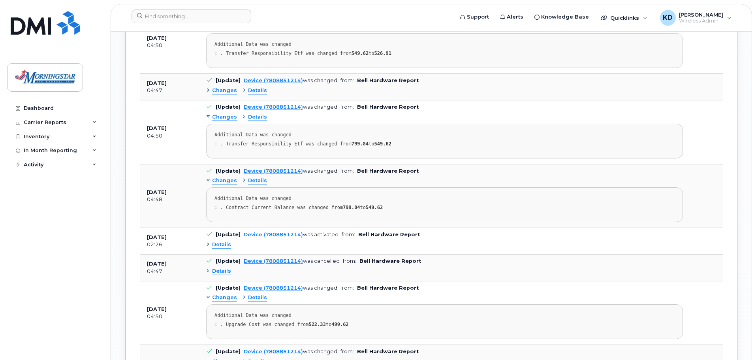
click at [218, 245] on span "Details" at bounding box center [221, 245] width 19 height 8
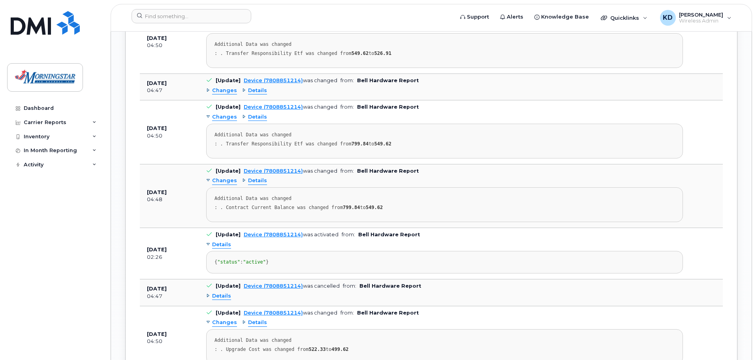
click at [222, 245] on span "Details" at bounding box center [221, 245] width 19 height 8
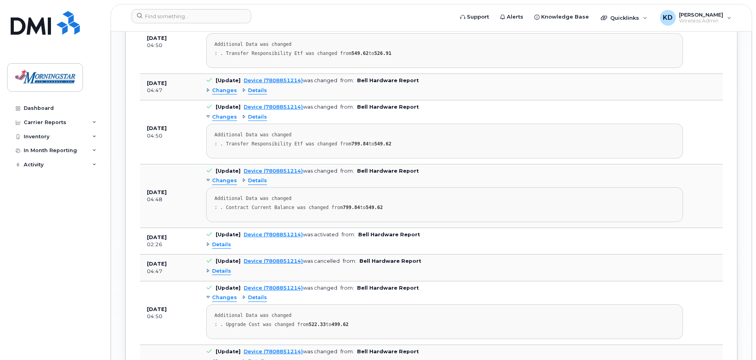
click at [221, 272] on span "Details" at bounding box center [221, 271] width 19 height 8
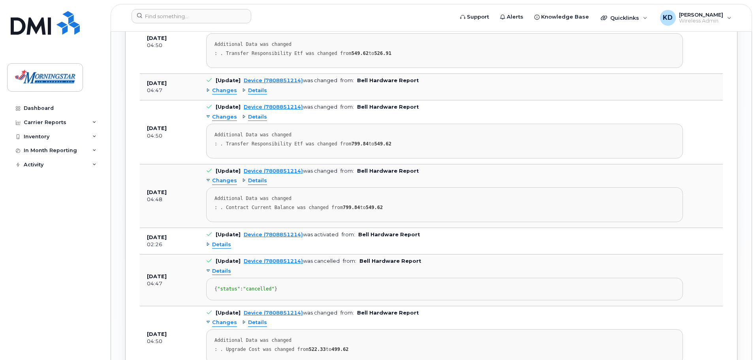
click at [218, 271] on span "Details" at bounding box center [221, 271] width 19 height 8
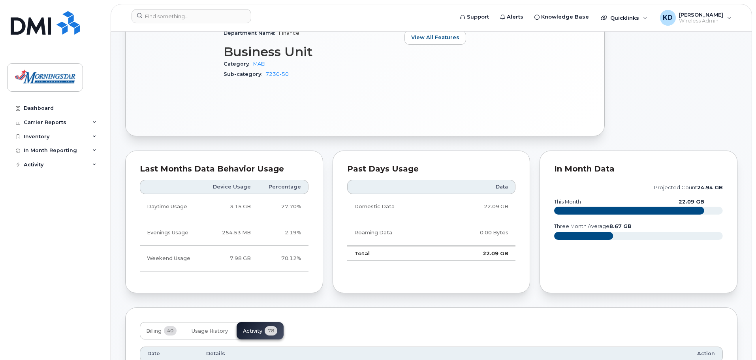
scroll to position [229, 0]
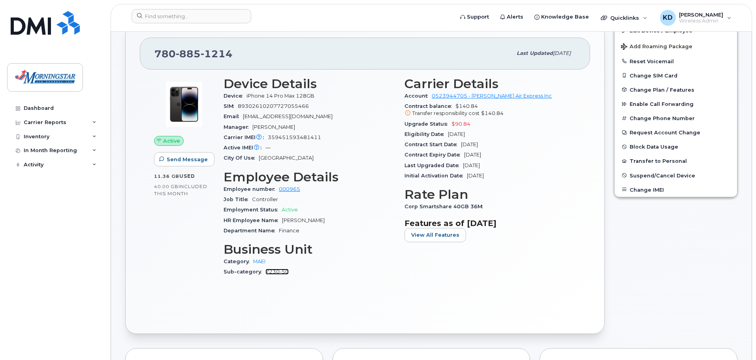
click at [282, 274] on link "7230-50" at bounding box center [276, 271] width 23 height 6
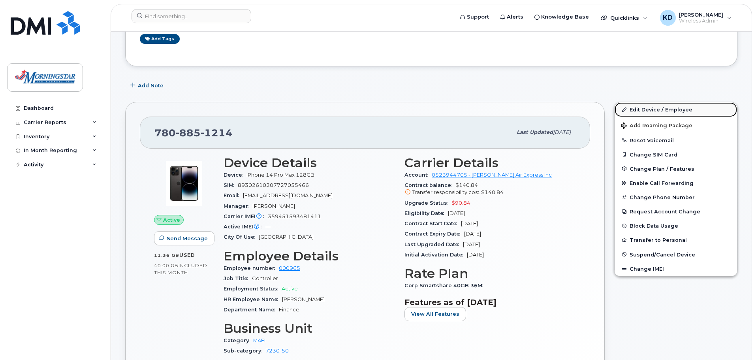
click at [662, 110] on link "Edit Device / Employee" at bounding box center [675, 109] width 122 height 14
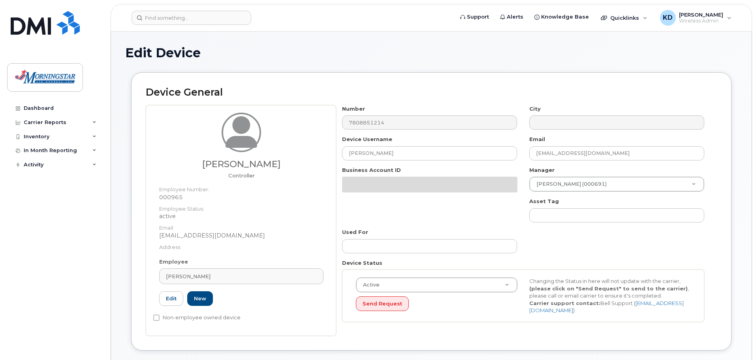
select select "20627674"
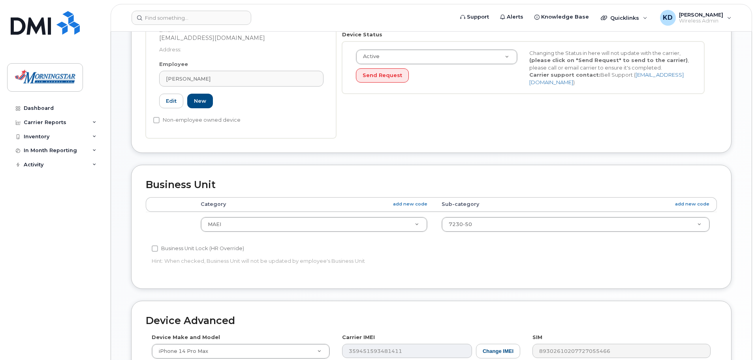
scroll to position [374, 0]
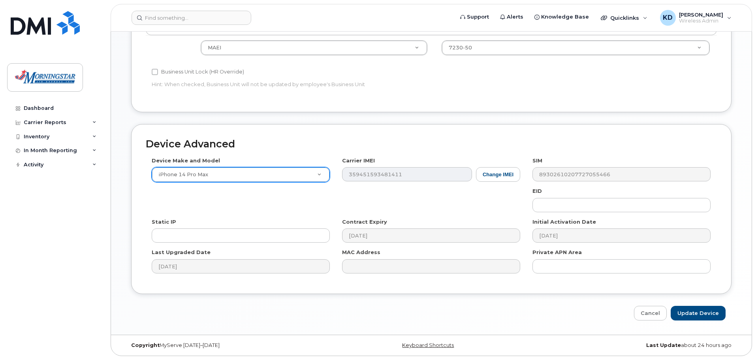
click at [334, 202] on div "Device Make and Model iPhone 14 Pro Max Android TCL 502 Watch Apple Watch S9 41…" at bounding box center [431, 218] width 571 height 122
click at [649, 316] on link "Cancel" at bounding box center [650, 313] width 33 height 15
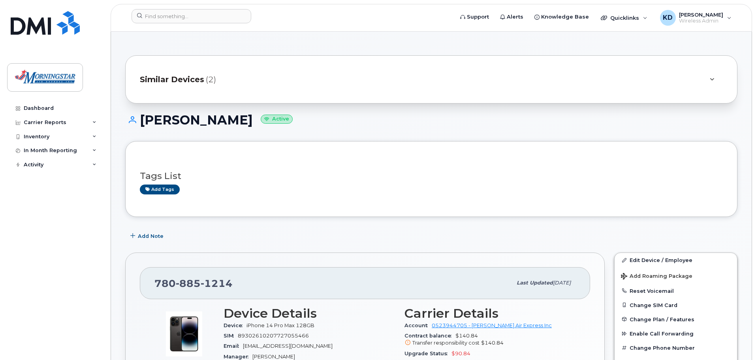
click at [194, 79] on span "Similar Devices" at bounding box center [172, 79] width 64 height 11
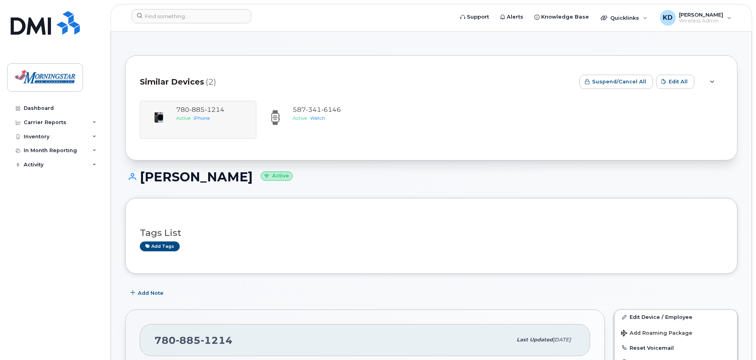
scroll to position [237, 0]
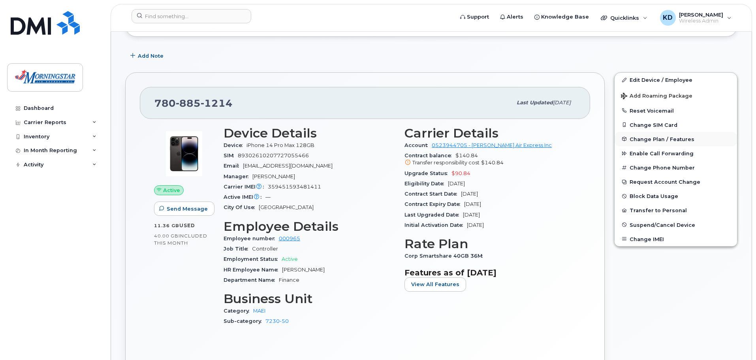
click at [691, 136] on button "Change Plan / Features" at bounding box center [675, 139] width 122 height 14
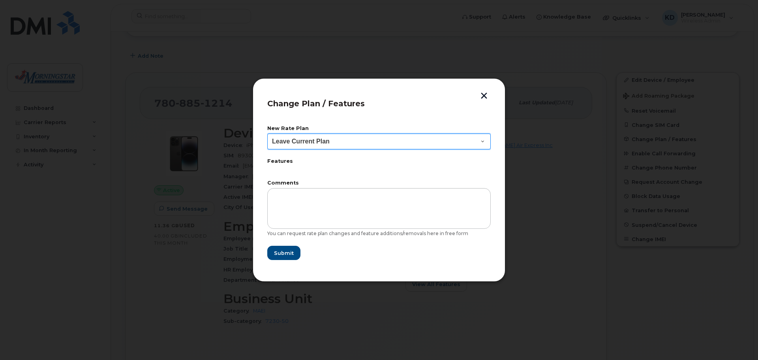
click at [478, 136] on select "Leave Current Plan Smartshare Plus 80/7GB Smartshare Plus 90/10GB Smartshare Pl…" at bounding box center [378, 141] width 223 height 16
click at [488, 96] on button "button" at bounding box center [484, 96] width 12 height 8
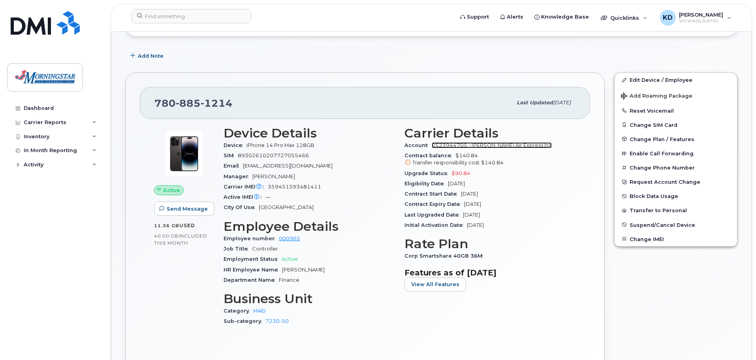
click at [532, 143] on link "0523944705 - [PERSON_NAME] Air Express Inc" at bounding box center [492, 145] width 120 height 6
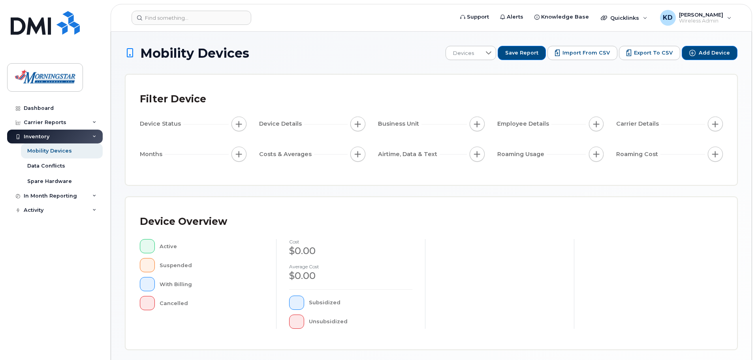
scroll to position [183, 0]
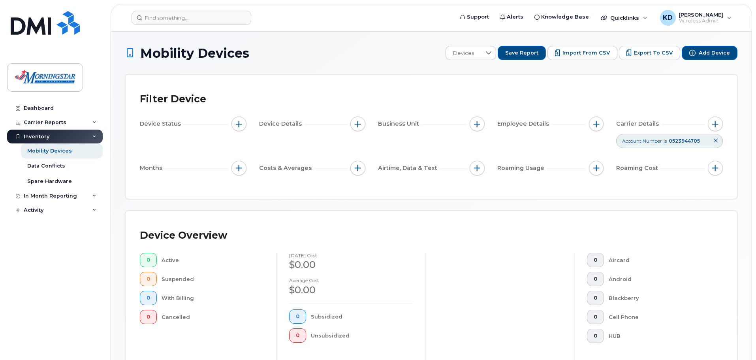
click at [713, 140] on icon at bounding box center [715, 140] width 5 height 5
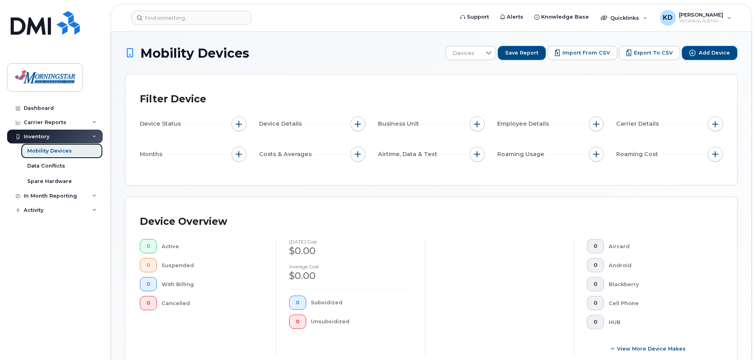
click at [43, 150] on div "Mobility Devices" at bounding box center [49, 150] width 45 height 7
click at [76, 139] on div "Inventory" at bounding box center [55, 137] width 96 height 14
click at [77, 136] on div "Inventory" at bounding box center [55, 137] width 96 height 14
click at [74, 153] on link "Mobility Devices" at bounding box center [62, 150] width 82 height 15
click at [59, 166] on div "Data Conflicts" at bounding box center [46, 165] width 38 height 7
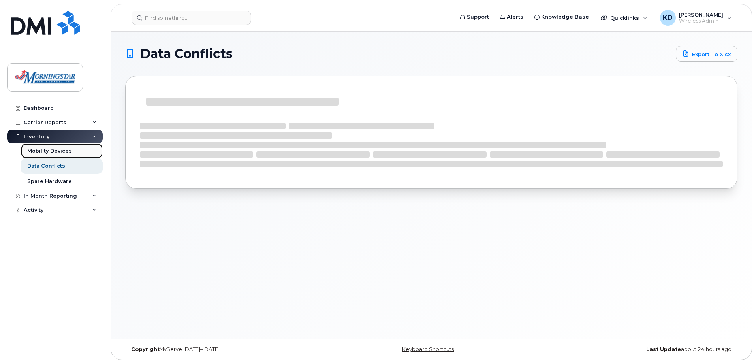
click at [67, 152] on div "Mobility Devices" at bounding box center [49, 150] width 45 height 7
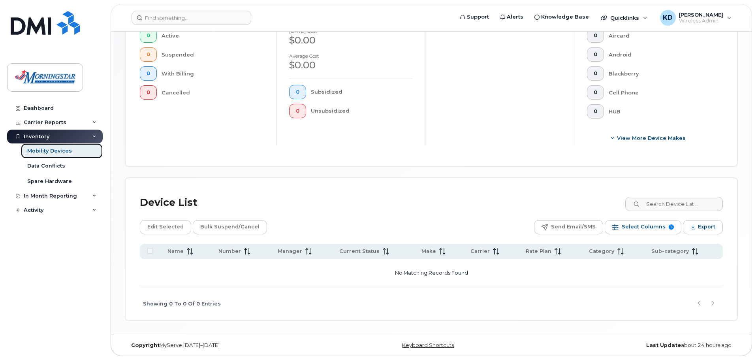
scroll to position [131, 0]
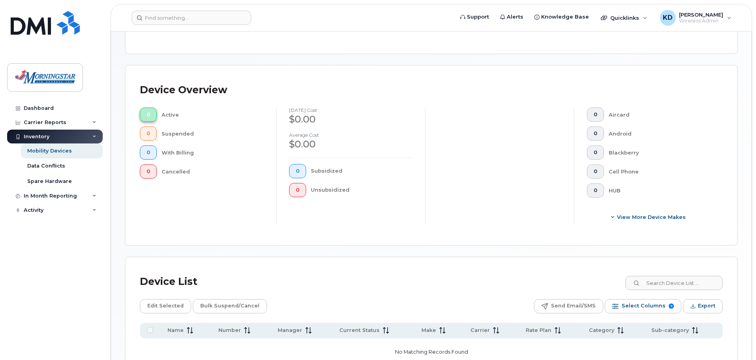
click at [147, 112] on span "0" at bounding box center [148, 114] width 4 height 6
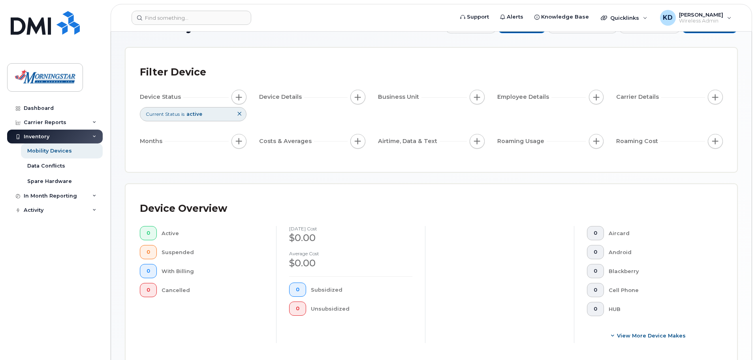
scroll to position [0, 0]
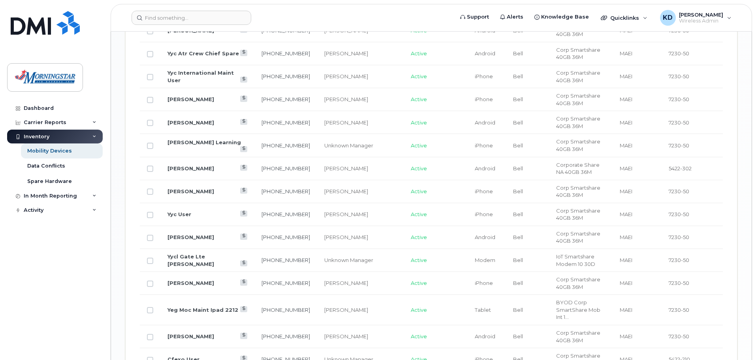
scroll to position [1152, 0]
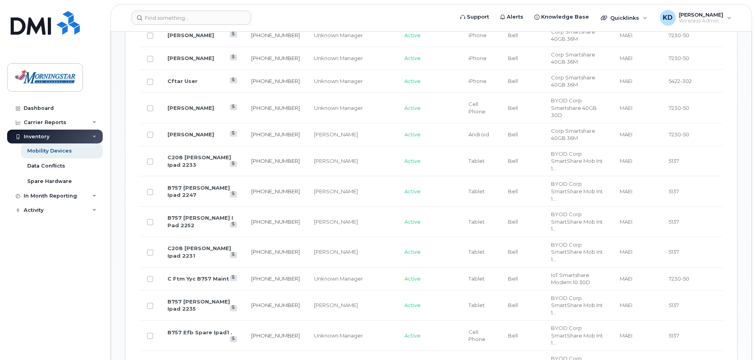
scroll to position [377, 0]
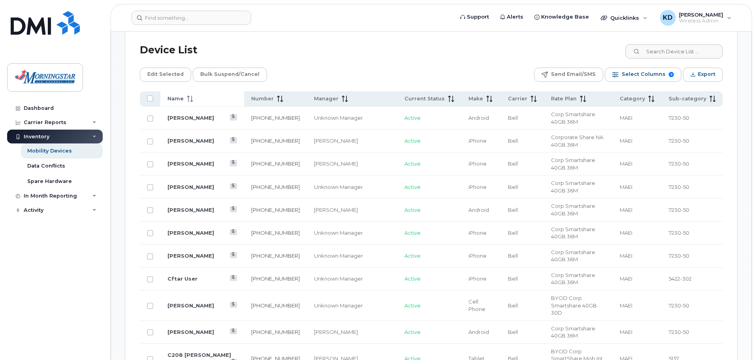
click at [182, 96] on span "Name" at bounding box center [175, 98] width 16 height 7
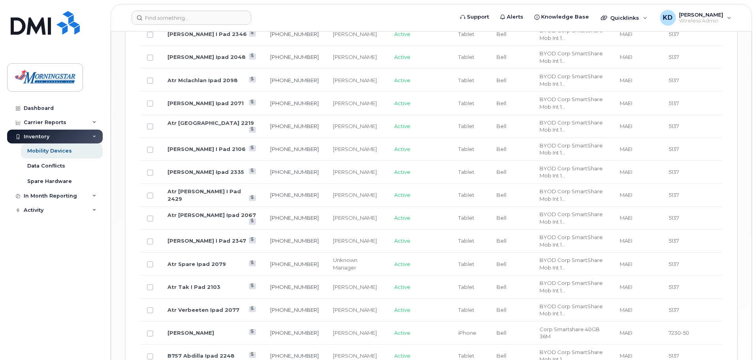
scroll to position [977, 0]
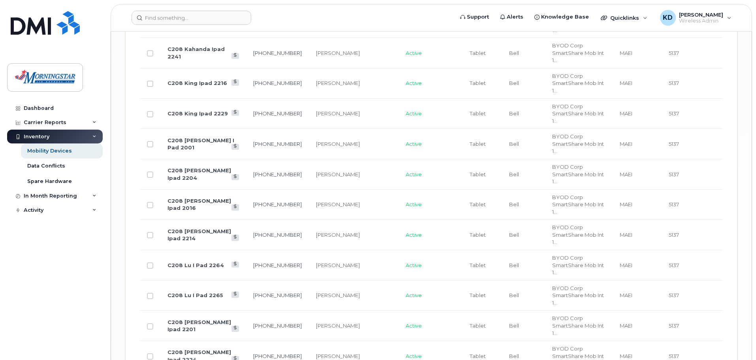
scroll to position [1336, 0]
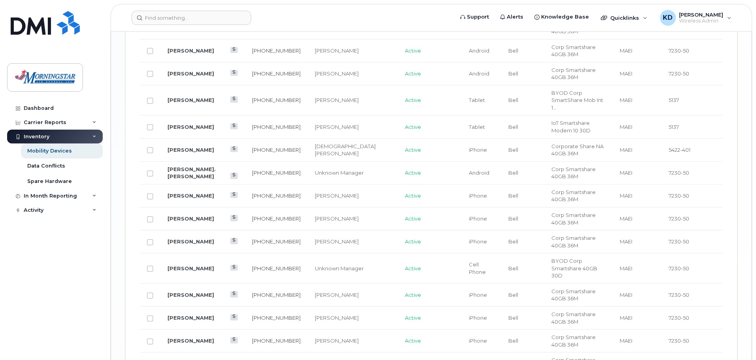
scroll to position [1115, 0]
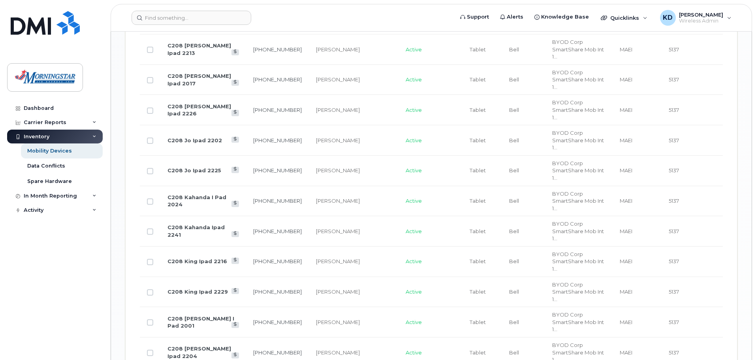
scroll to position [1336, 0]
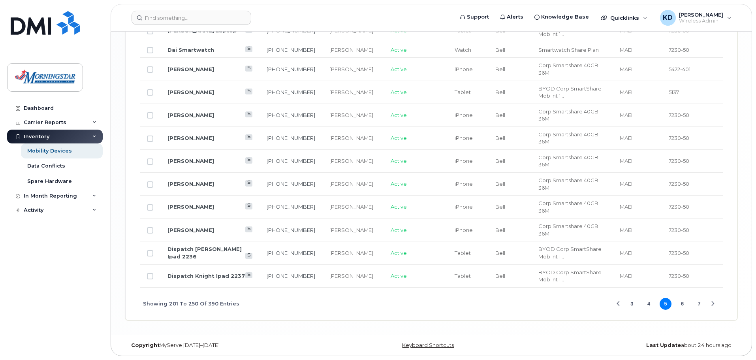
scroll to position [1278, 0]
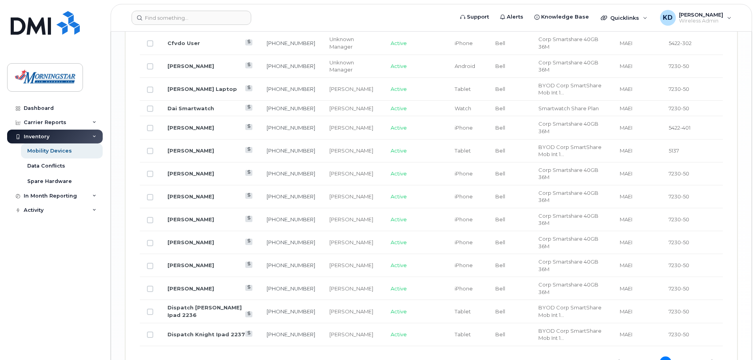
click at [685, 356] on button "6" at bounding box center [682, 362] width 12 height 12
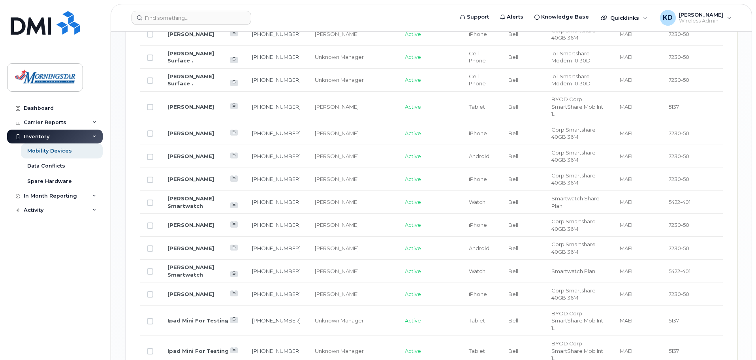
scroll to position [878, 0]
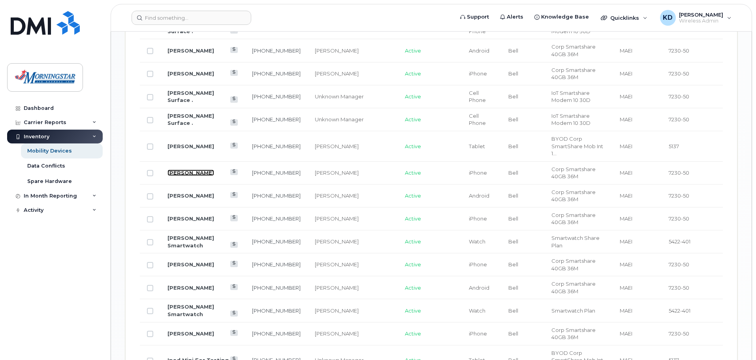
click at [185, 169] on link "[PERSON_NAME]" at bounding box center [190, 172] width 47 height 6
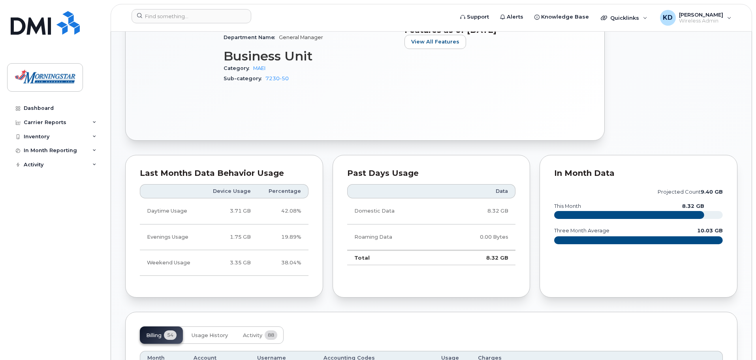
scroll to position [513, 0]
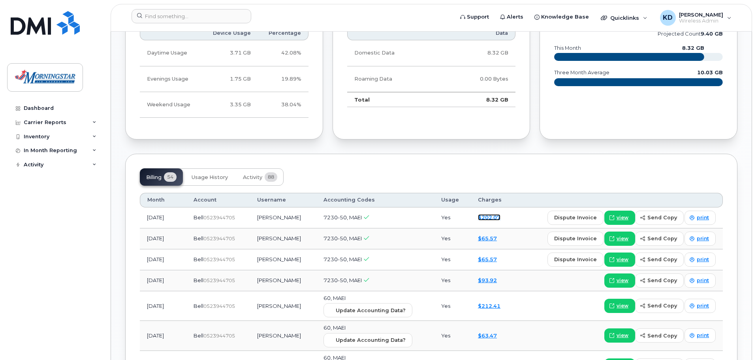
click at [488, 217] on link "$202.07" at bounding box center [489, 217] width 23 height 6
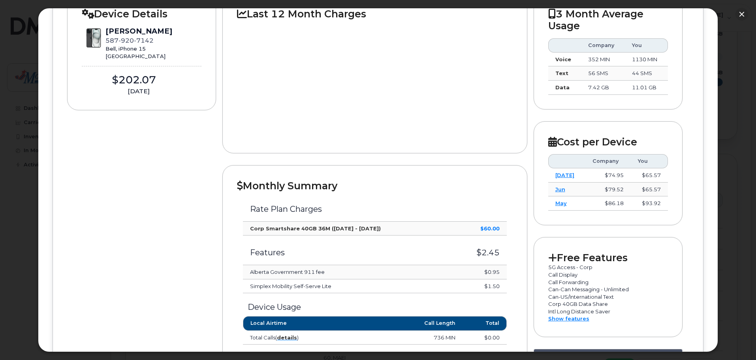
scroll to position [474, 0]
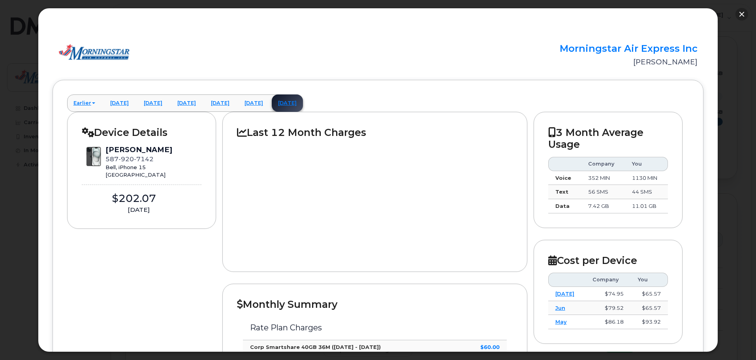
click at [736, 14] on button "button" at bounding box center [741, 14] width 13 height 13
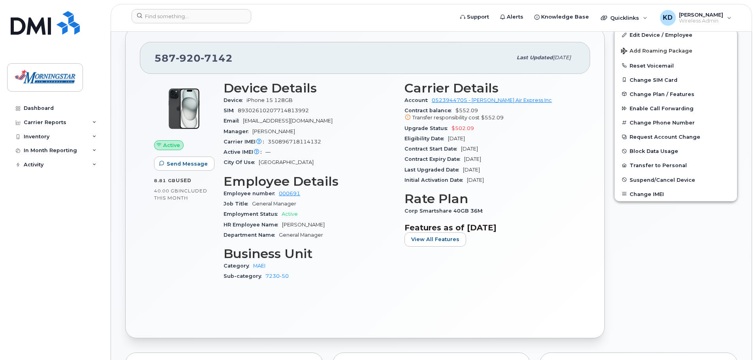
scroll to position [118, 0]
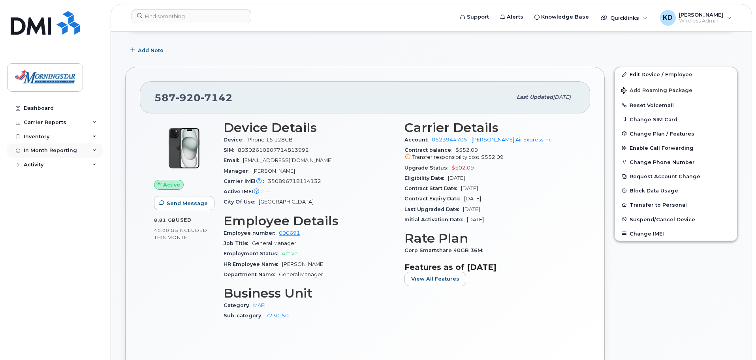
click at [87, 154] on div "In Month Reporting" at bounding box center [55, 150] width 96 height 14
click at [48, 165] on div "Data Usage" at bounding box center [43, 164] width 32 height 7
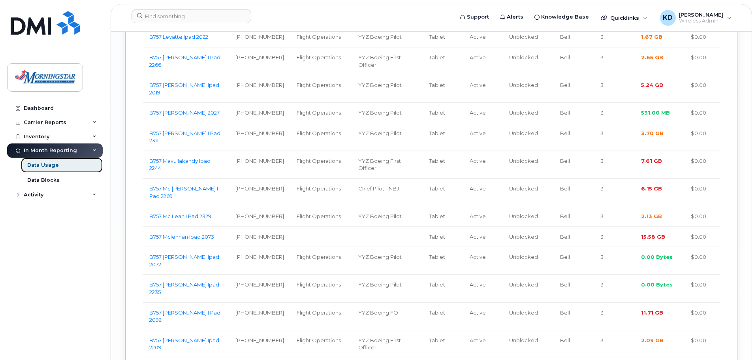
scroll to position [2360, 0]
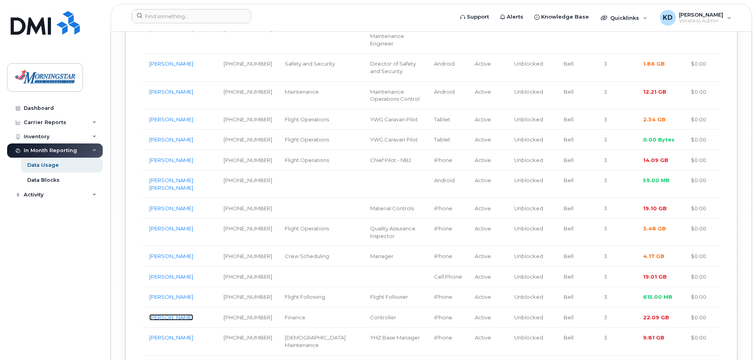
drag, startPoint x: 157, startPoint y: 225, endPoint x: 260, endPoint y: 239, distance: 104.0
click at [157, 314] on link "[PERSON_NAME]" at bounding box center [171, 317] width 44 height 6
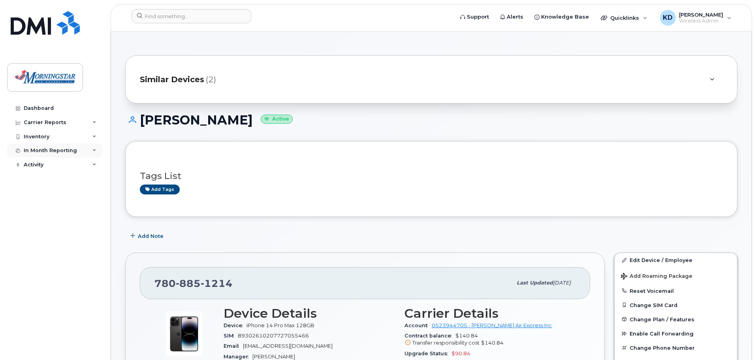
click at [81, 149] on div "In Month Reporting" at bounding box center [55, 150] width 96 height 14
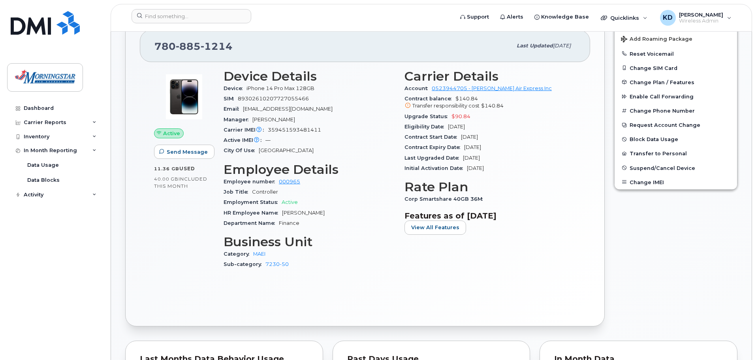
click at [630, 292] on div "Edit Device / Employee Add Roaming Package Reset Voicemail Change SIM Card Chan…" at bounding box center [675, 171] width 133 height 320
click at [567, 153] on div "Last Upgraded Date [DATE]" at bounding box center [489, 158] width 171 height 10
click at [405, 106] on icon at bounding box center [407, 105] width 5 height 5
click at [406, 103] on icon at bounding box center [407, 105] width 5 height 5
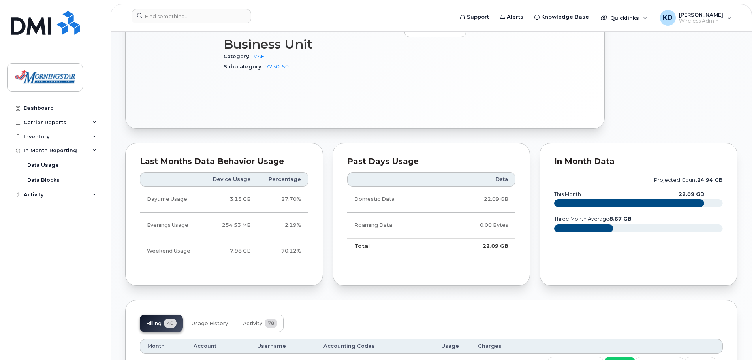
scroll to position [632, 0]
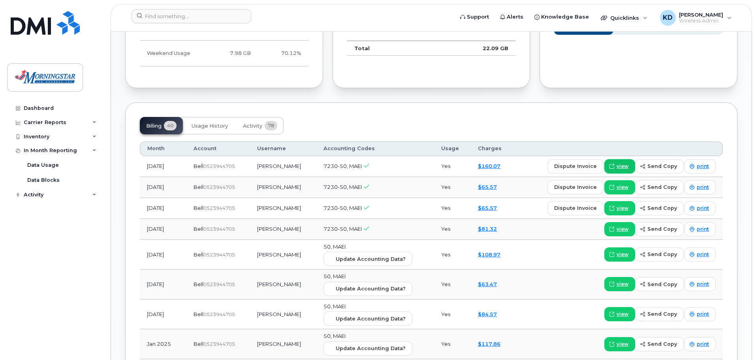
click at [628, 169] on span "view" at bounding box center [622, 166] width 12 height 7
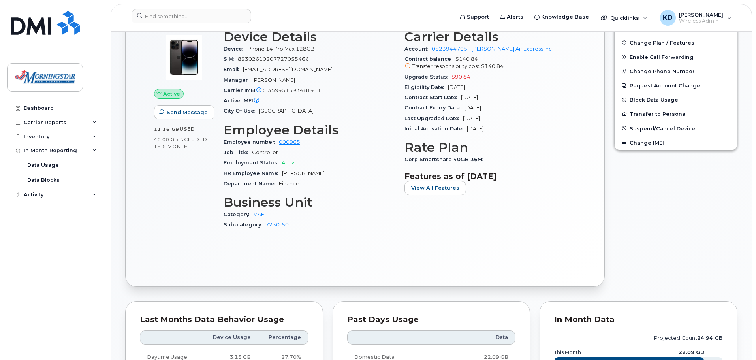
scroll to position [197, 0]
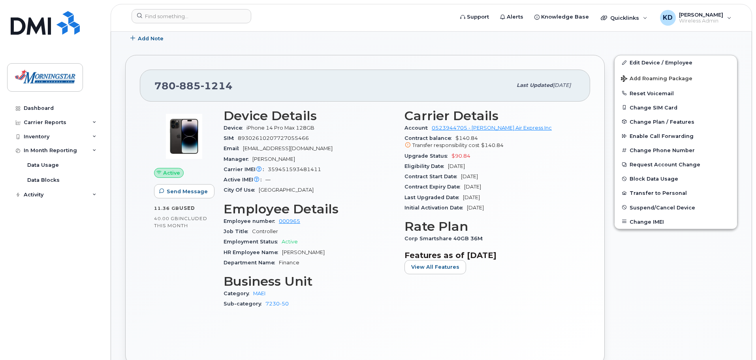
click at [407, 165] on span "Eligibility Date" at bounding box center [425, 166] width 43 height 6
drag, startPoint x: 418, startPoint y: 177, endPoint x: 424, endPoint y: 176, distance: 6.4
click at [423, 176] on span "Contract Start Date" at bounding box center [432, 176] width 56 height 6
click at [452, 193] on div "Last Upgraded Date [DATE]" at bounding box center [489, 197] width 171 height 10
click at [534, 163] on div "Eligibility Date [DATE]" at bounding box center [489, 166] width 171 height 10
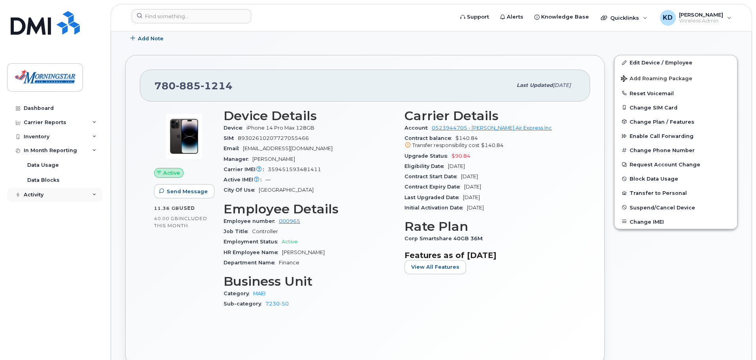
click at [54, 198] on div "Activity" at bounding box center [55, 195] width 96 height 14
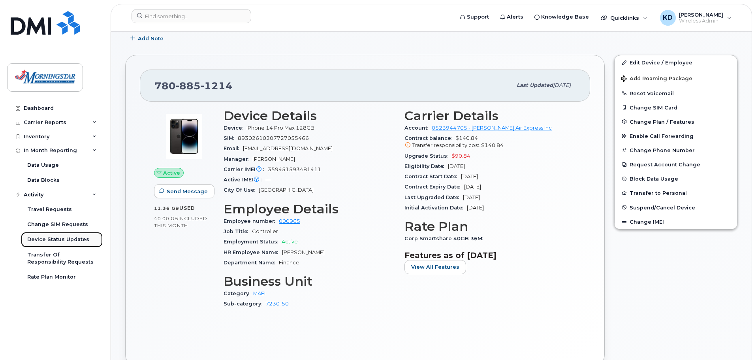
click at [78, 240] on div "Device Status Updates" at bounding box center [58, 239] width 62 height 7
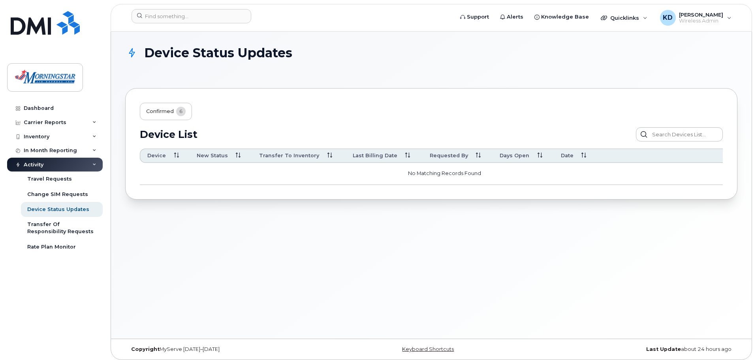
click at [173, 107] on button "Confirmed 6" at bounding box center [166, 111] width 52 height 17
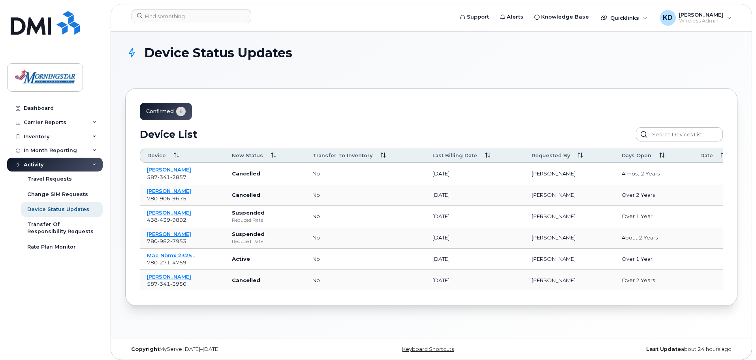
scroll to position [4, 0]
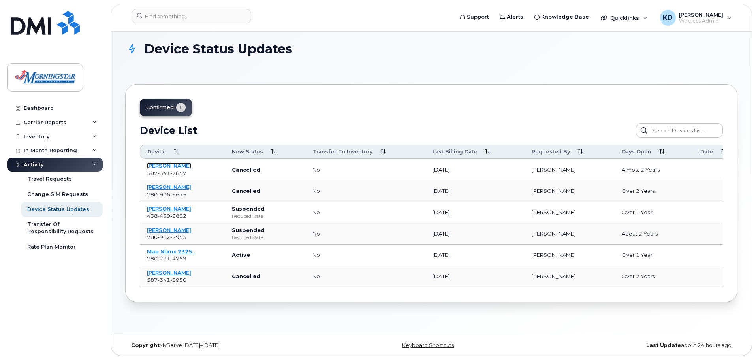
click at [170, 165] on link "[PERSON_NAME]" at bounding box center [169, 165] width 44 height 6
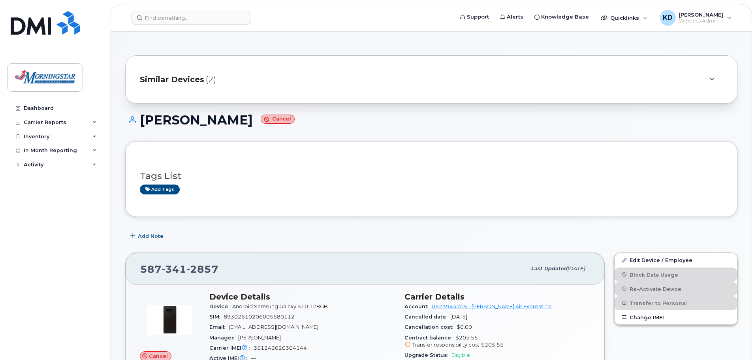
click at [164, 80] on span "Similar Devices" at bounding box center [172, 79] width 64 height 11
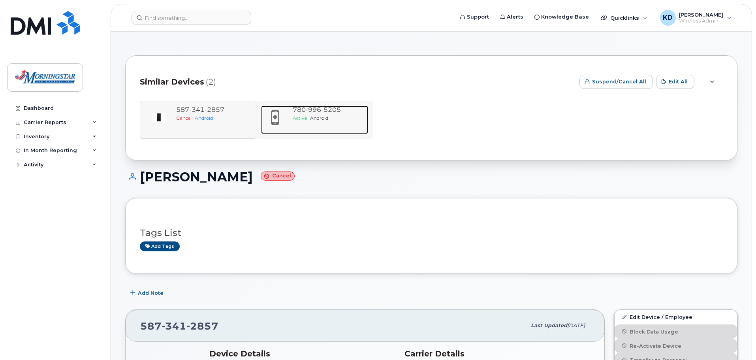
click at [309, 107] on span "996" at bounding box center [313, 110] width 15 height 8
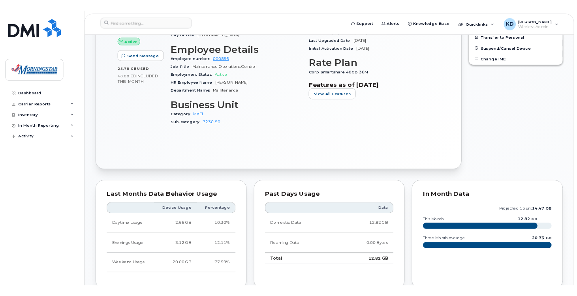
scroll to position [118, 0]
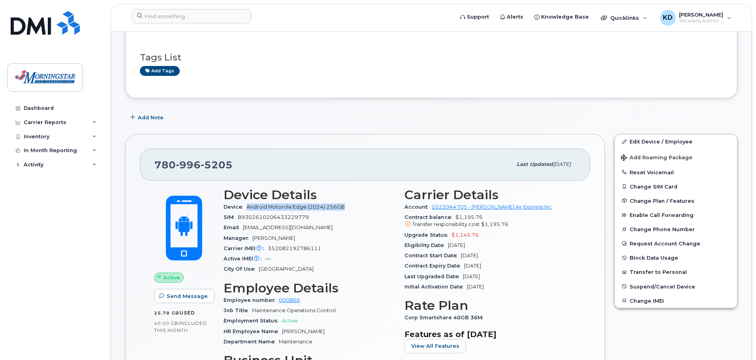
drag, startPoint x: 248, startPoint y: 205, endPoint x: 350, endPoint y: 211, distance: 102.1
click at [350, 211] on div "Device Android Motorola Edge (2024) 256GB" at bounding box center [308, 207] width 171 height 10
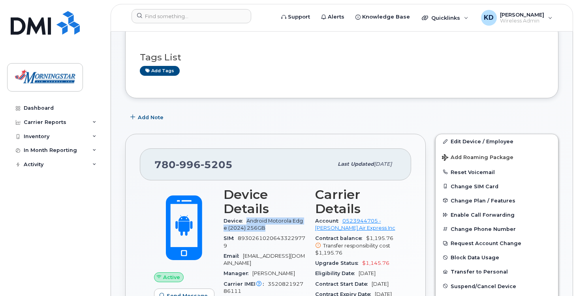
scroll to position [158, 0]
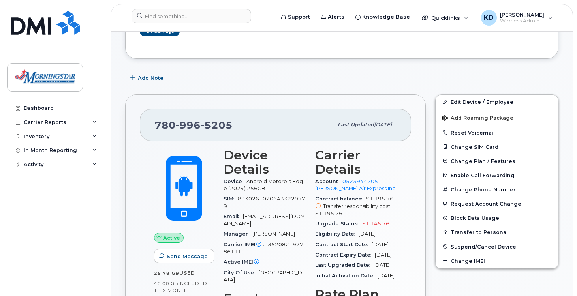
drag, startPoint x: 287, startPoint y: 114, endPoint x: 286, endPoint y: 110, distance: 4.3
click at [287, 111] on div "780 996 5205 Last updated Sep 03, 2025" at bounding box center [275, 125] width 271 height 32
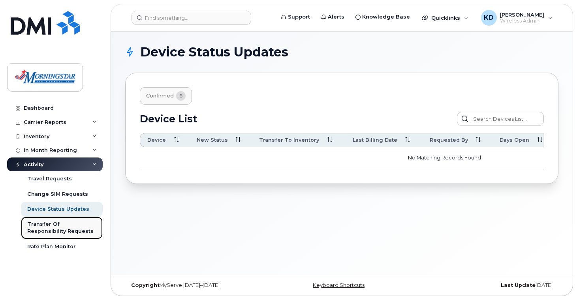
click at [81, 223] on div "Transfer Of Responsibility Requests" at bounding box center [61, 228] width 69 height 15
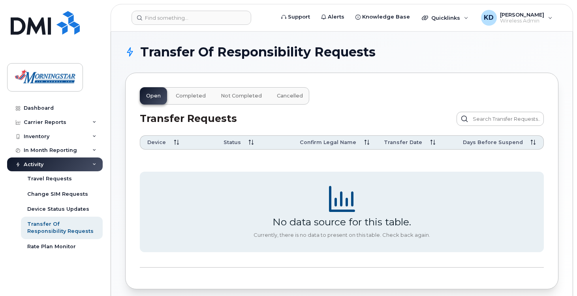
click at [198, 94] on span "Completed" at bounding box center [191, 96] width 30 height 6
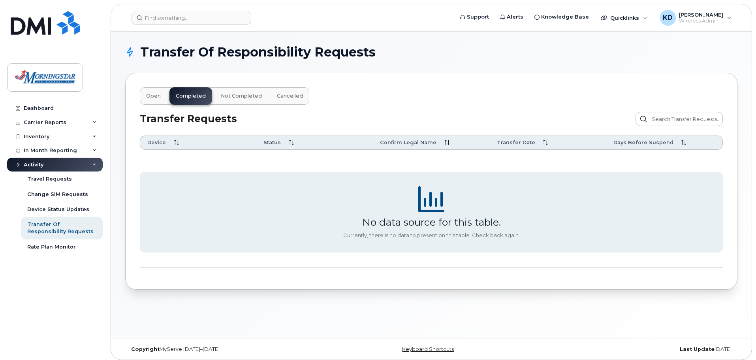
click at [282, 94] on span "Cancelled" at bounding box center [290, 96] width 26 height 6
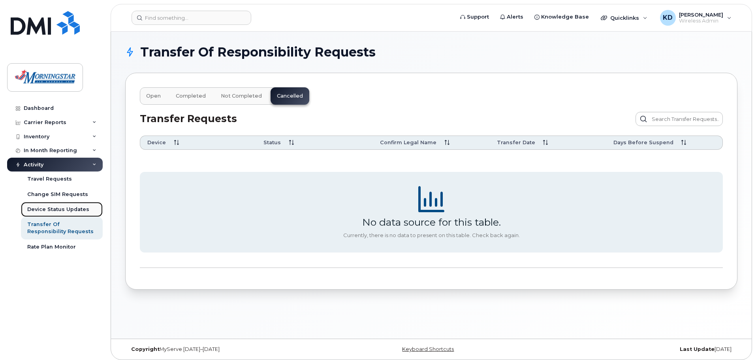
click at [67, 210] on div "Device Status Updates" at bounding box center [58, 209] width 62 height 7
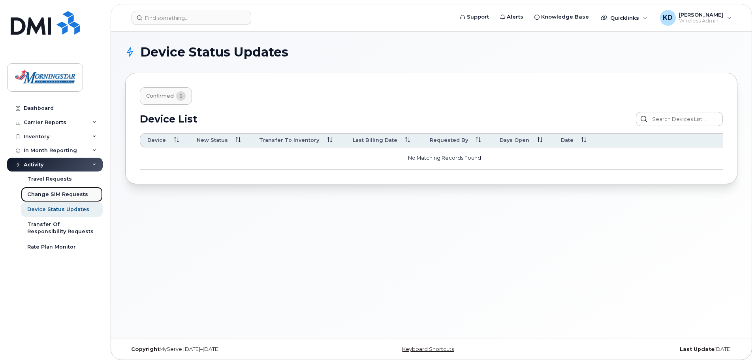
click at [67, 195] on div "Change SIM Requests" at bounding box center [57, 194] width 61 height 7
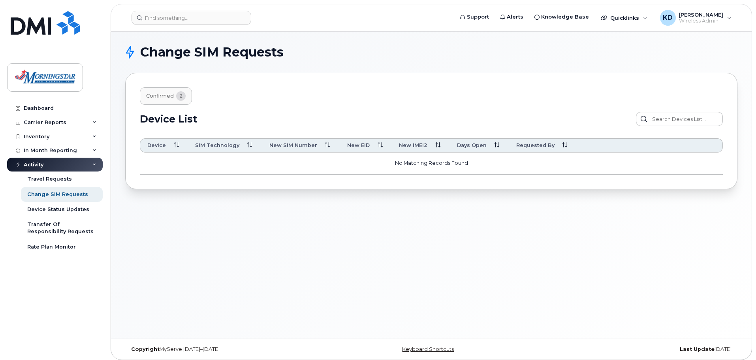
click at [163, 89] on button "confirmed 2" at bounding box center [166, 95] width 52 height 17
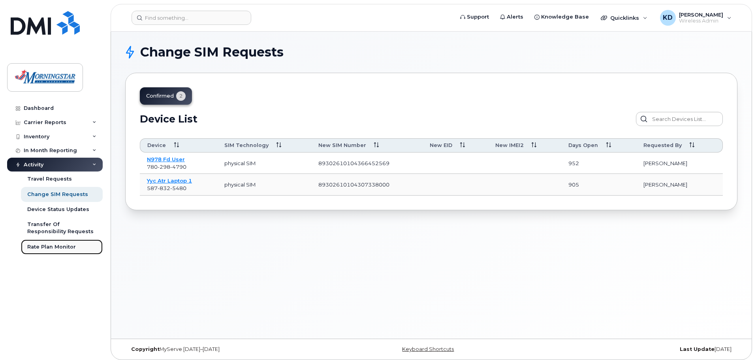
click at [58, 246] on div "Rate Plan Monitor" at bounding box center [51, 246] width 49 height 7
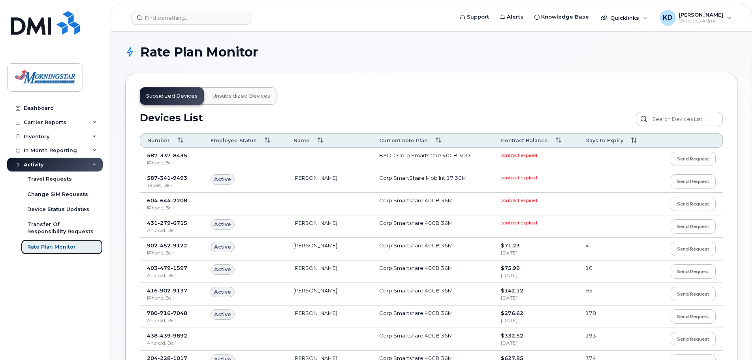
scroll to position [39, 0]
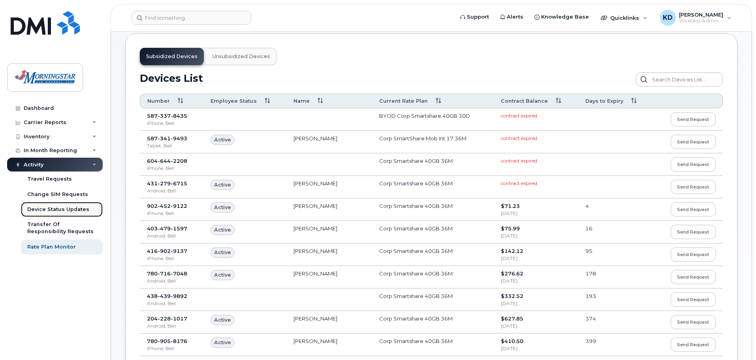
click at [79, 210] on div "Device Status Updates" at bounding box center [58, 209] width 62 height 7
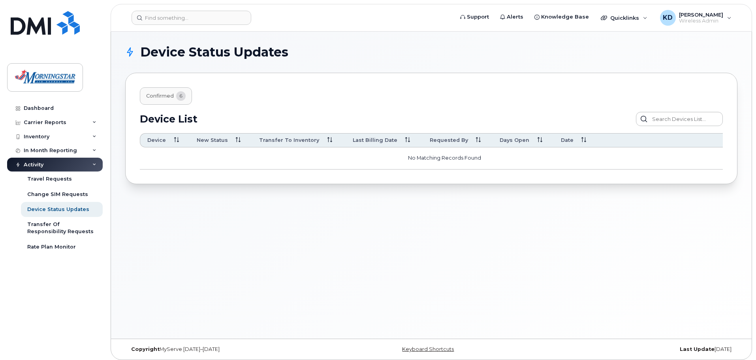
click at [170, 90] on button "Confirmed 6" at bounding box center [166, 95] width 52 height 17
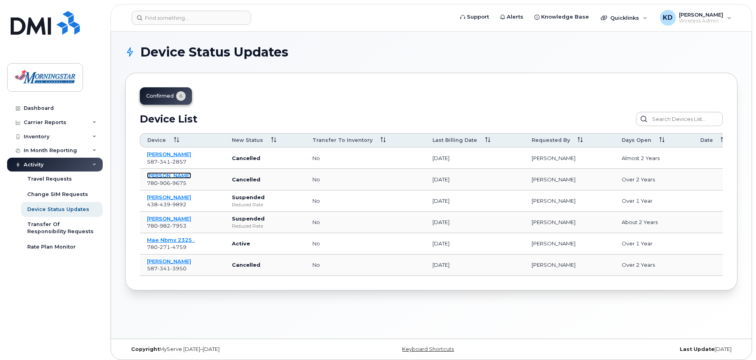
click at [172, 176] on link "Greg Knight" at bounding box center [169, 175] width 44 height 6
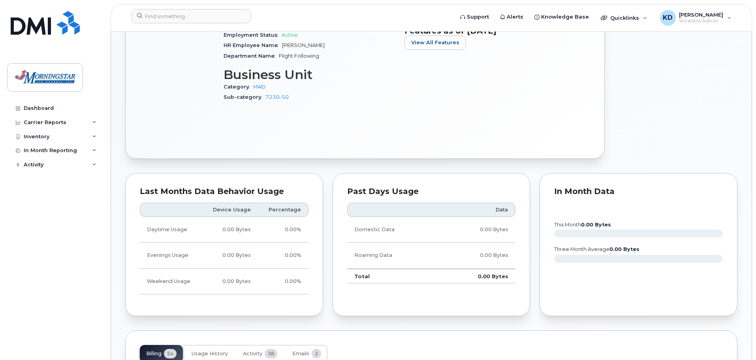
scroll to position [632, 0]
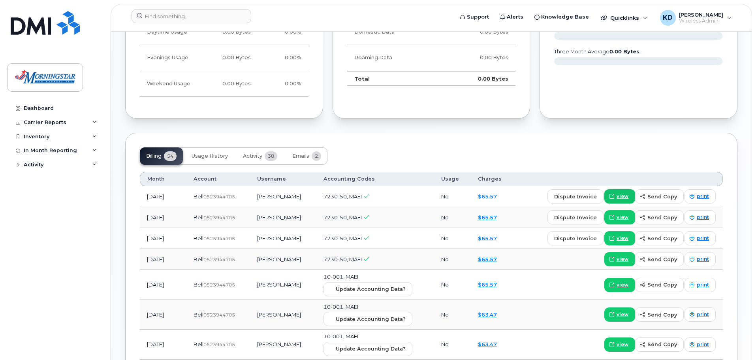
click at [614, 195] on icon at bounding box center [611, 196] width 5 height 5
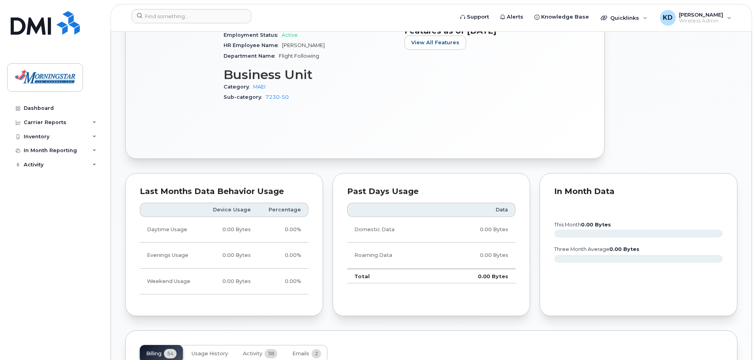
scroll to position [276, 0]
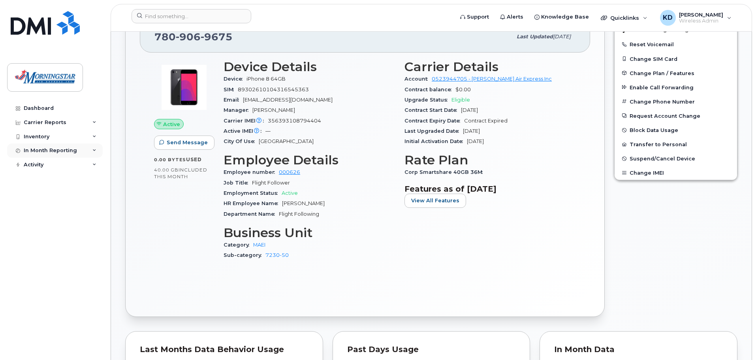
click at [63, 151] on div "In Month Reporting" at bounding box center [50, 150] width 53 height 6
click at [60, 165] on link "Data Usage" at bounding box center [62, 165] width 82 height 15
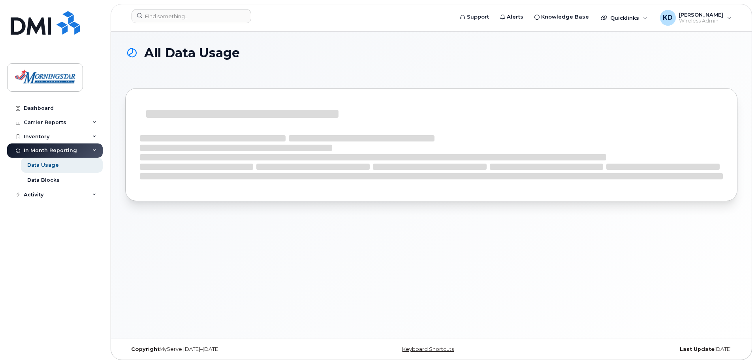
drag, startPoint x: 417, startPoint y: 214, endPoint x: 628, endPoint y: 70, distance: 256.0
click at [628, 70] on div "All Data Usage" at bounding box center [431, 60] width 612 height 28
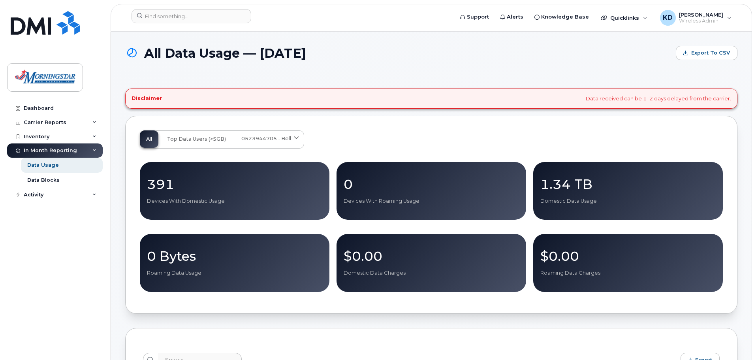
click at [293, 136] on span at bounding box center [297, 139] width 8 height 8
click at [323, 128] on div "All Top Data Users (>5GB) 0523944705 - Bell Medium Business Data Share Corporat…" at bounding box center [431, 215] width 612 height 198
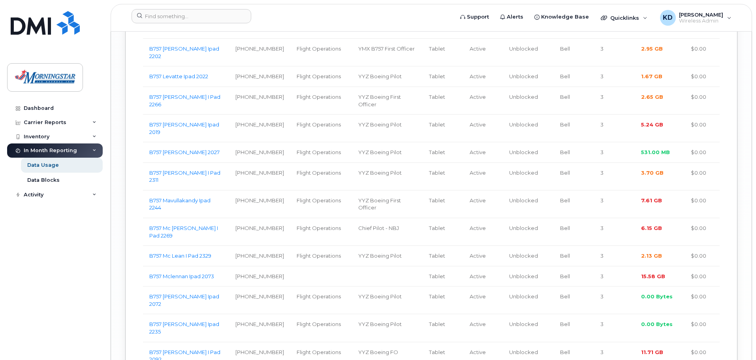
scroll to position [2360, 0]
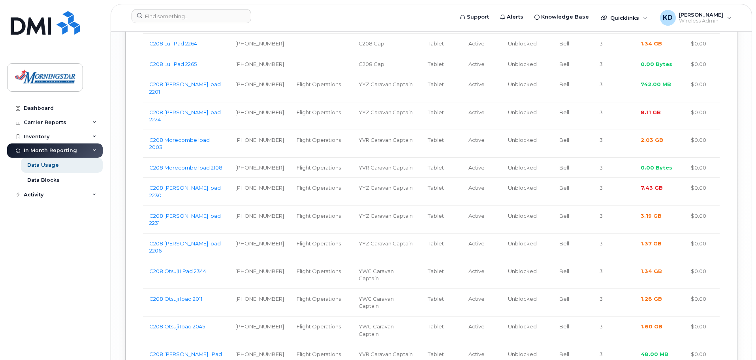
scroll to position [2279, 0]
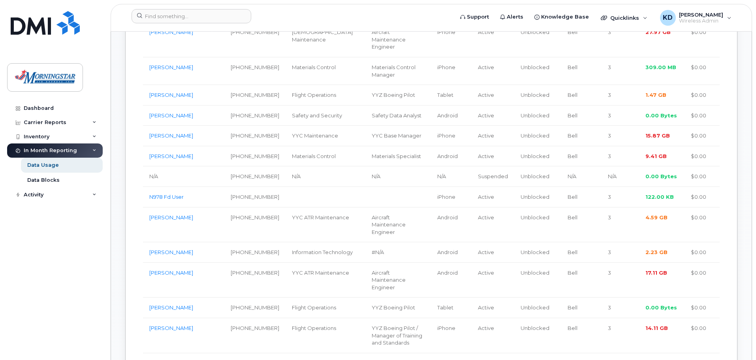
scroll to position [901, 0]
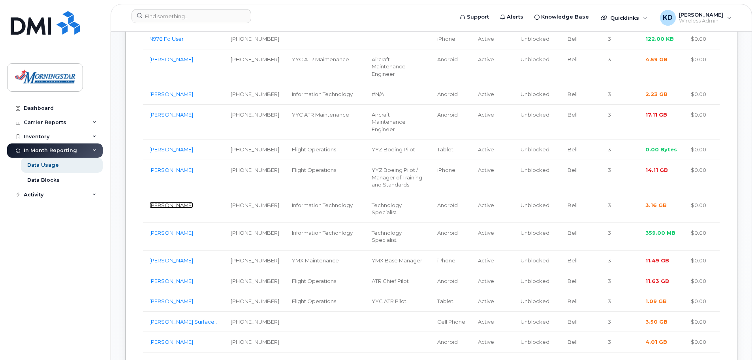
click at [165, 208] on link "Rick Barr" at bounding box center [171, 205] width 44 height 6
click at [166, 206] on link "Rick Barr" at bounding box center [171, 205] width 44 height 6
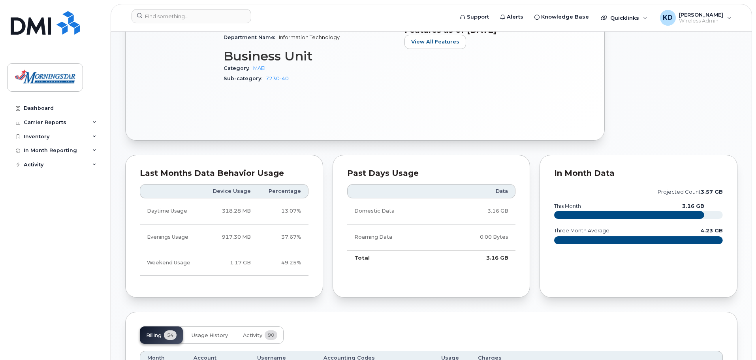
scroll to position [592, 0]
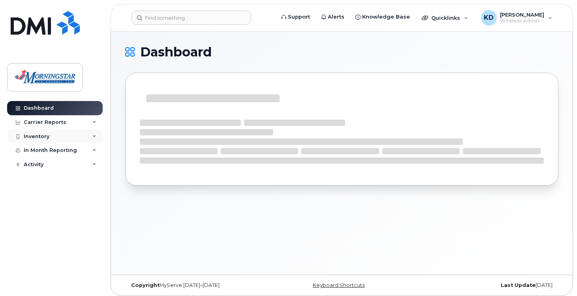
click at [77, 135] on div "Inventory" at bounding box center [55, 137] width 96 height 14
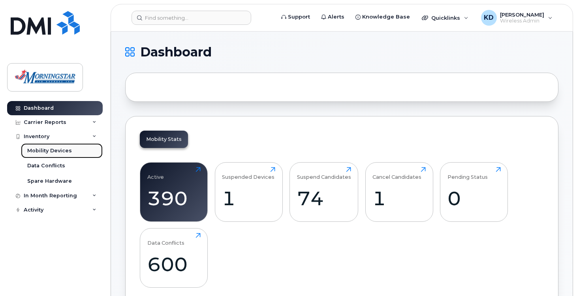
click at [64, 150] on div "Mobility Devices" at bounding box center [49, 150] width 45 height 7
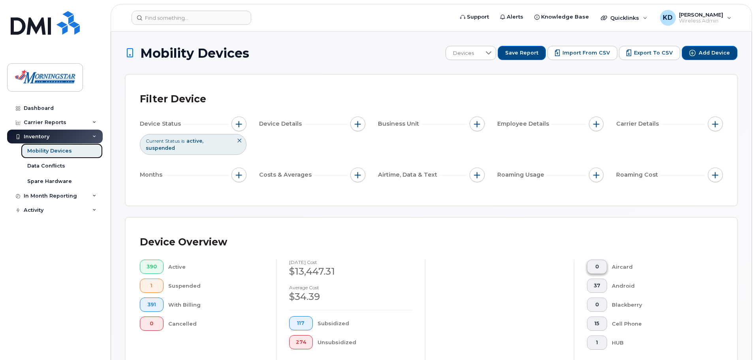
scroll to position [79, 0]
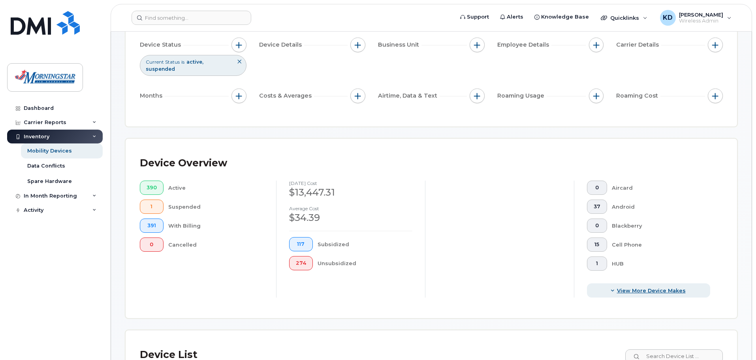
click at [576, 287] on span "View More Device Makes" at bounding box center [651, 291] width 69 height 8
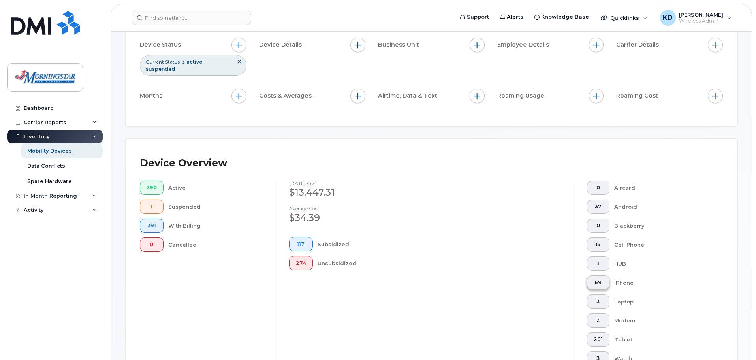
click at [576, 277] on button "69" at bounding box center [598, 282] width 23 height 14
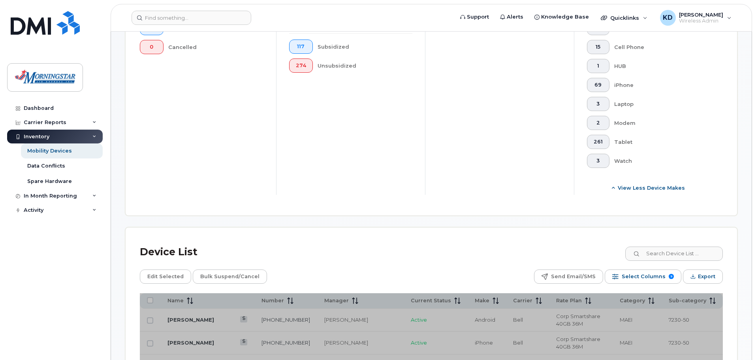
scroll to position [434, 0]
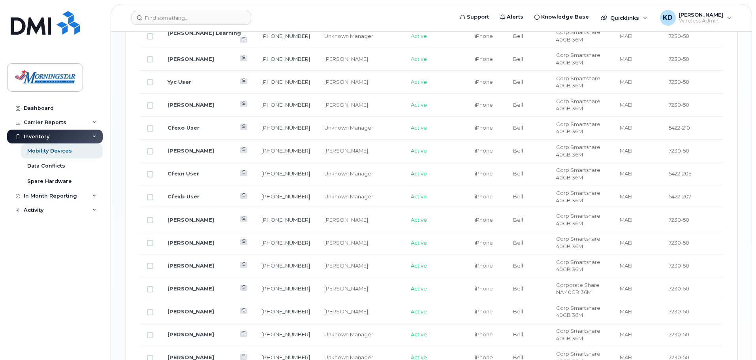
scroll to position [1072, 0]
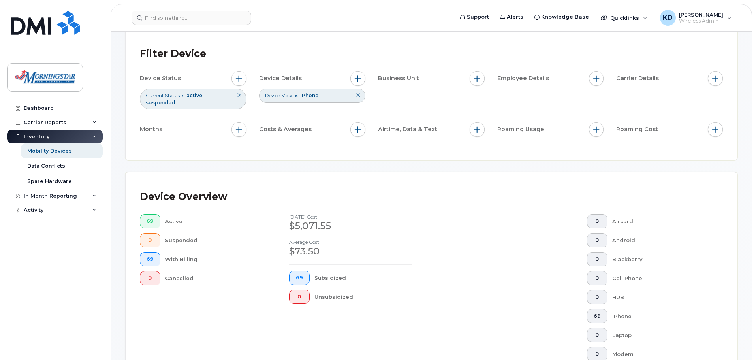
scroll to position [6, 0]
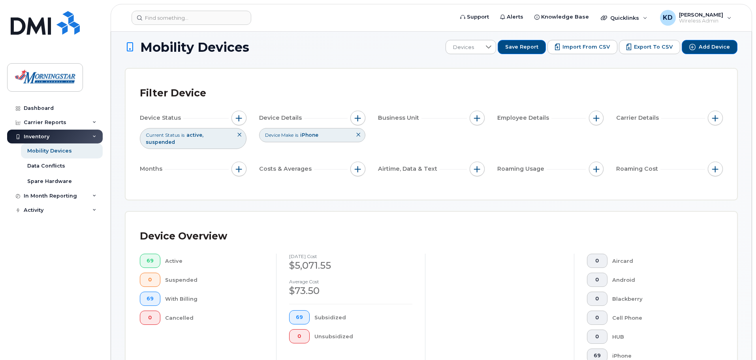
click at [359, 133] on icon at bounding box center [358, 134] width 5 height 5
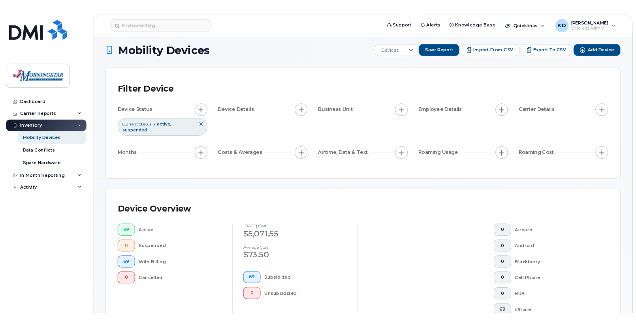
scroll to position [282, 0]
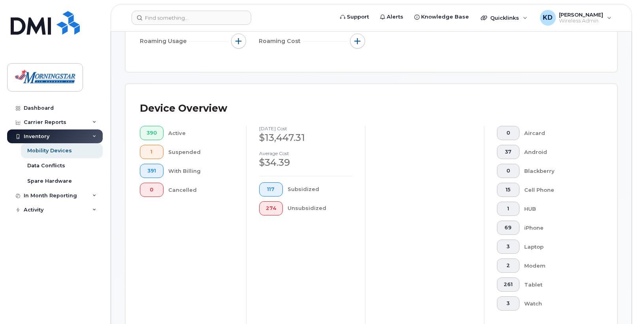
scroll to position [6, 0]
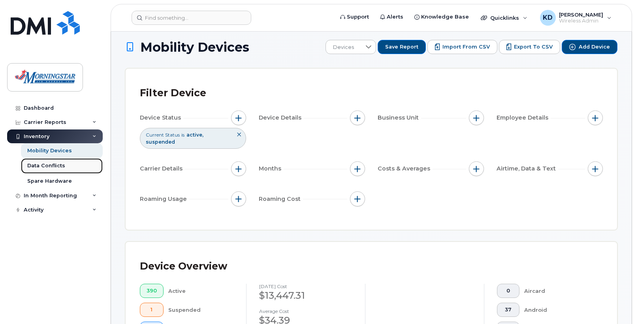
click at [52, 165] on div "Data Conflicts" at bounding box center [46, 165] width 38 height 7
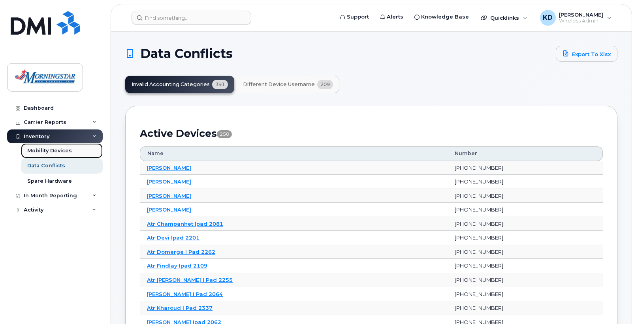
click at [65, 152] on div "Mobility Devices" at bounding box center [49, 150] width 45 height 7
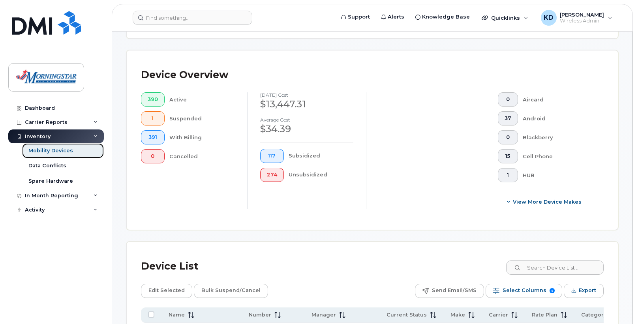
scroll to position [395, 0]
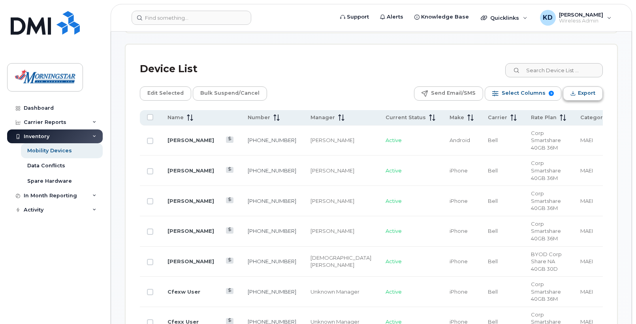
click at [576, 88] on span "Export" at bounding box center [586, 93] width 17 height 12
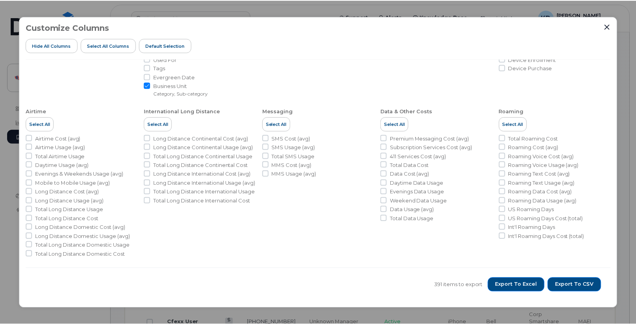
scroll to position [0, 0]
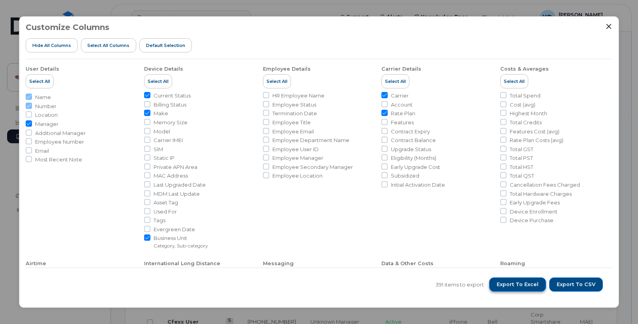
click at [528, 283] on span "Export to Excel" at bounding box center [518, 284] width 42 height 7
drag, startPoint x: 607, startPoint y: 27, endPoint x: 610, endPoint y: 18, distance: 9.4
click at [576, 27] on icon "Close" at bounding box center [609, 26] width 6 height 6
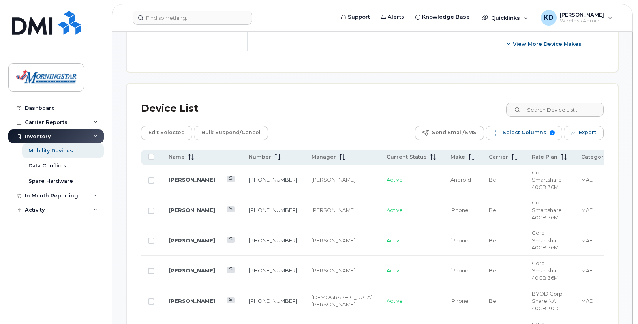
scroll to position [276, 0]
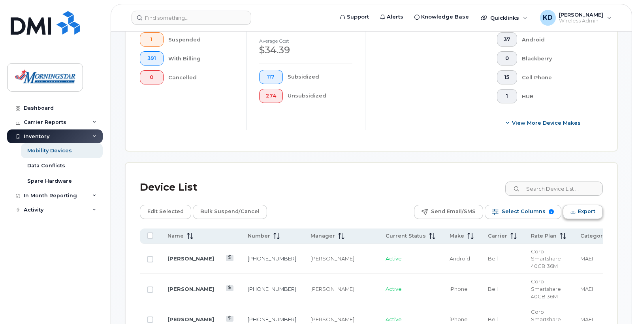
click at [576, 208] on span "Export" at bounding box center [586, 212] width 17 height 12
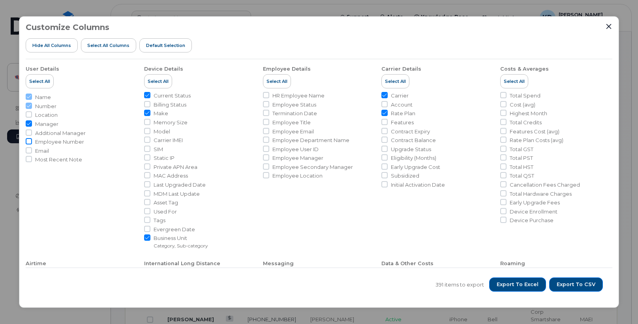
click at [29, 141] on input "Employee Number" at bounding box center [29, 141] width 6 height 6
checkbox input "true"
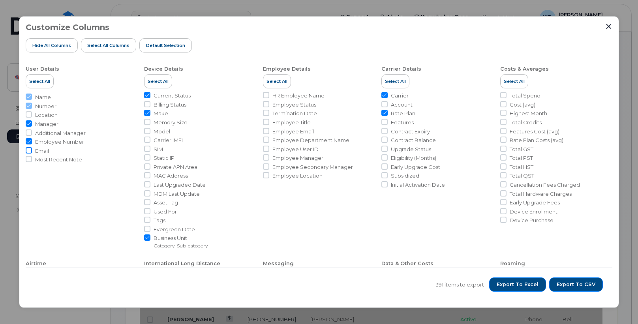
click at [28, 151] on input "Email" at bounding box center [29, 150] width 6 height 6
checkbox input "true"
click at [30, 158] on input "Most Recent Note" at bounding box center [29, 159] width 6 height 6
checkbox input "true"
click at [532, 284] on span "Export to Excel" at bounding box center [518, 284] width 42 height 7
